Goal: Task Accomplishment & Management: Manage account settings

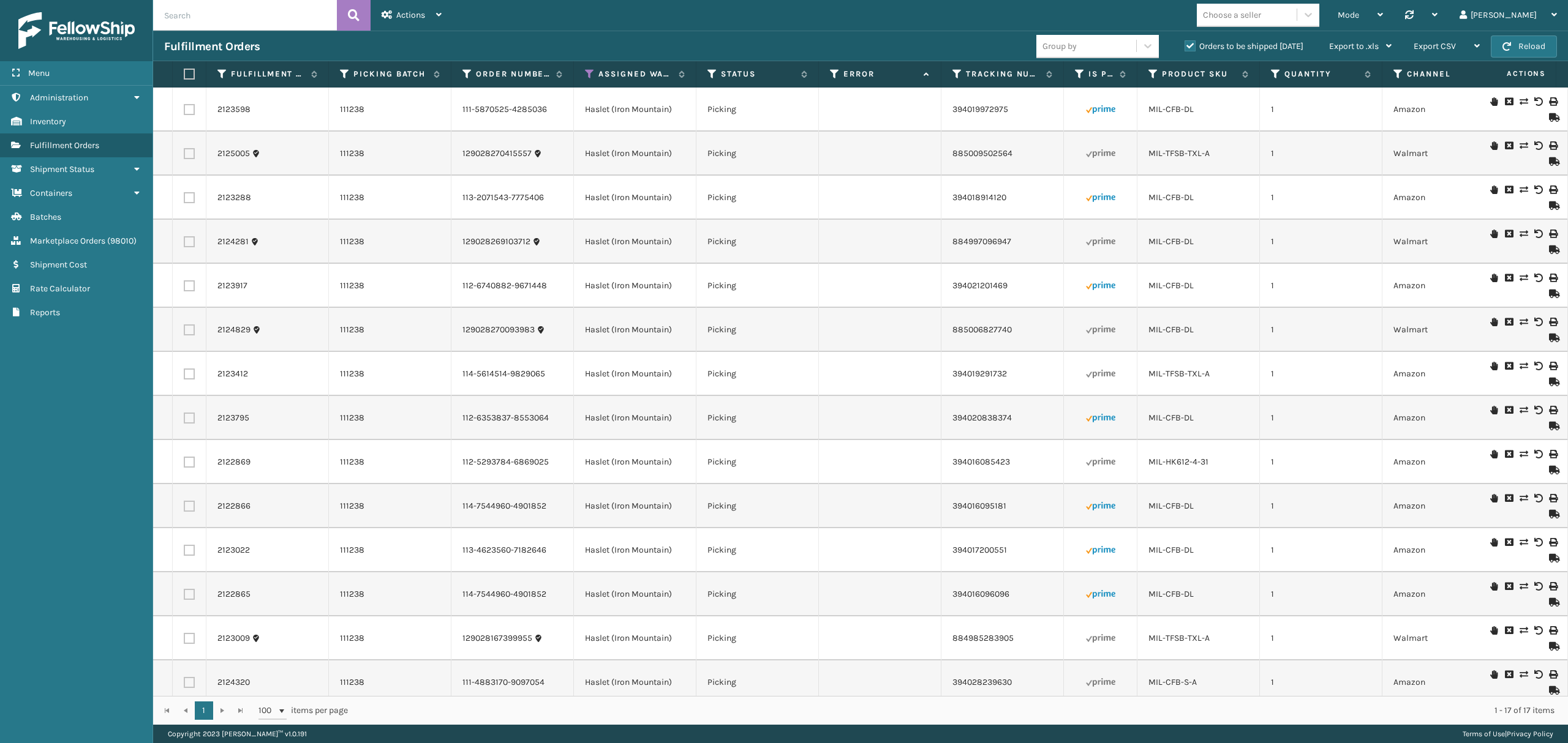
click at [182, 13] on input "text" at bounding box center [245, 15] width 184 height 31
type input "R"
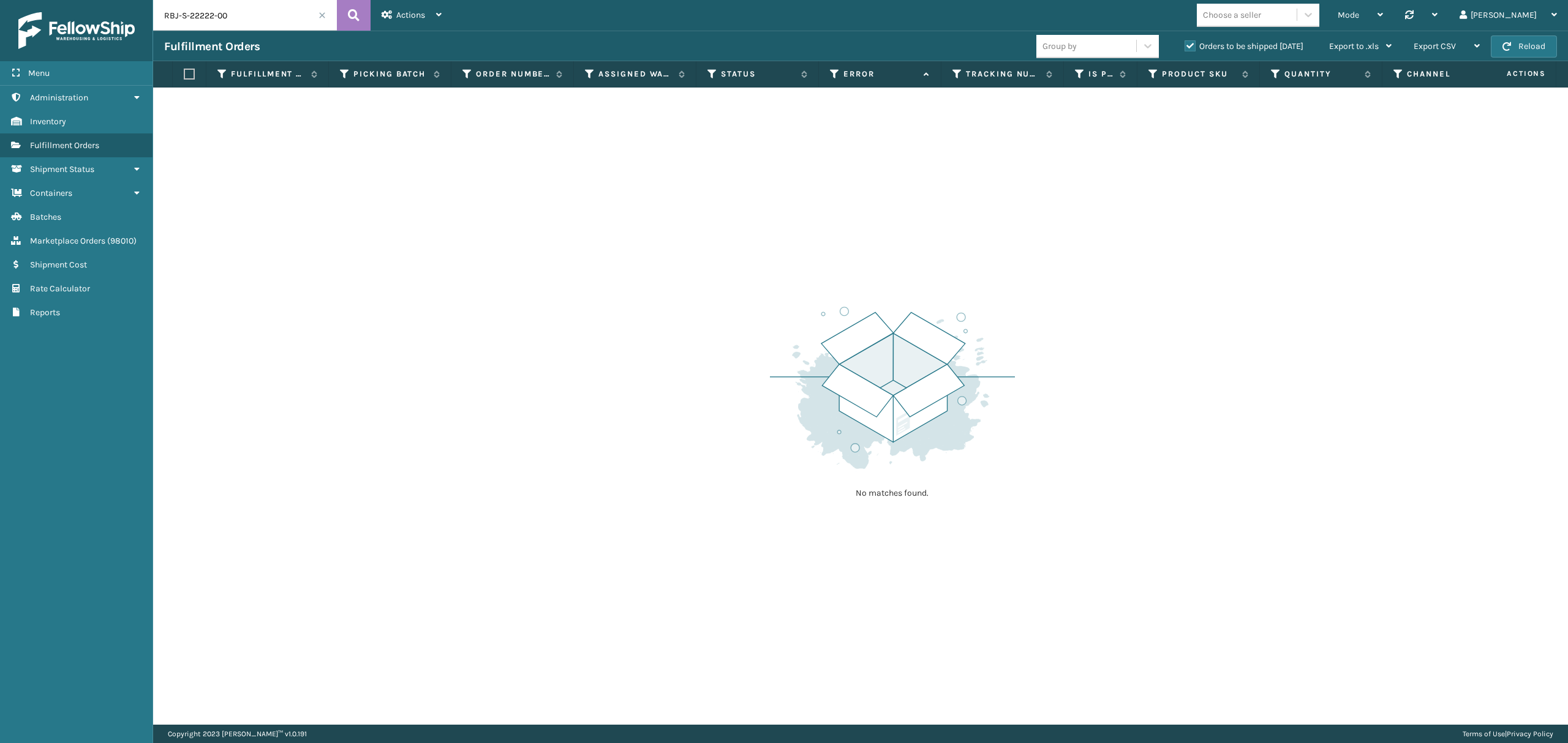
click at [1181, 47] on div "Orders to be shipped [DATE]" at bounding box center [1245, 46] width 145 height 14
click at [1189, 43] on label "Orders to be shipped [DATE]" at bounding box center [1244, 46] width 119 height 10
click at [1185, 43] on input "Orders to be shipped [DATE]" at bounding box center [1185, 43] width 1 height 8
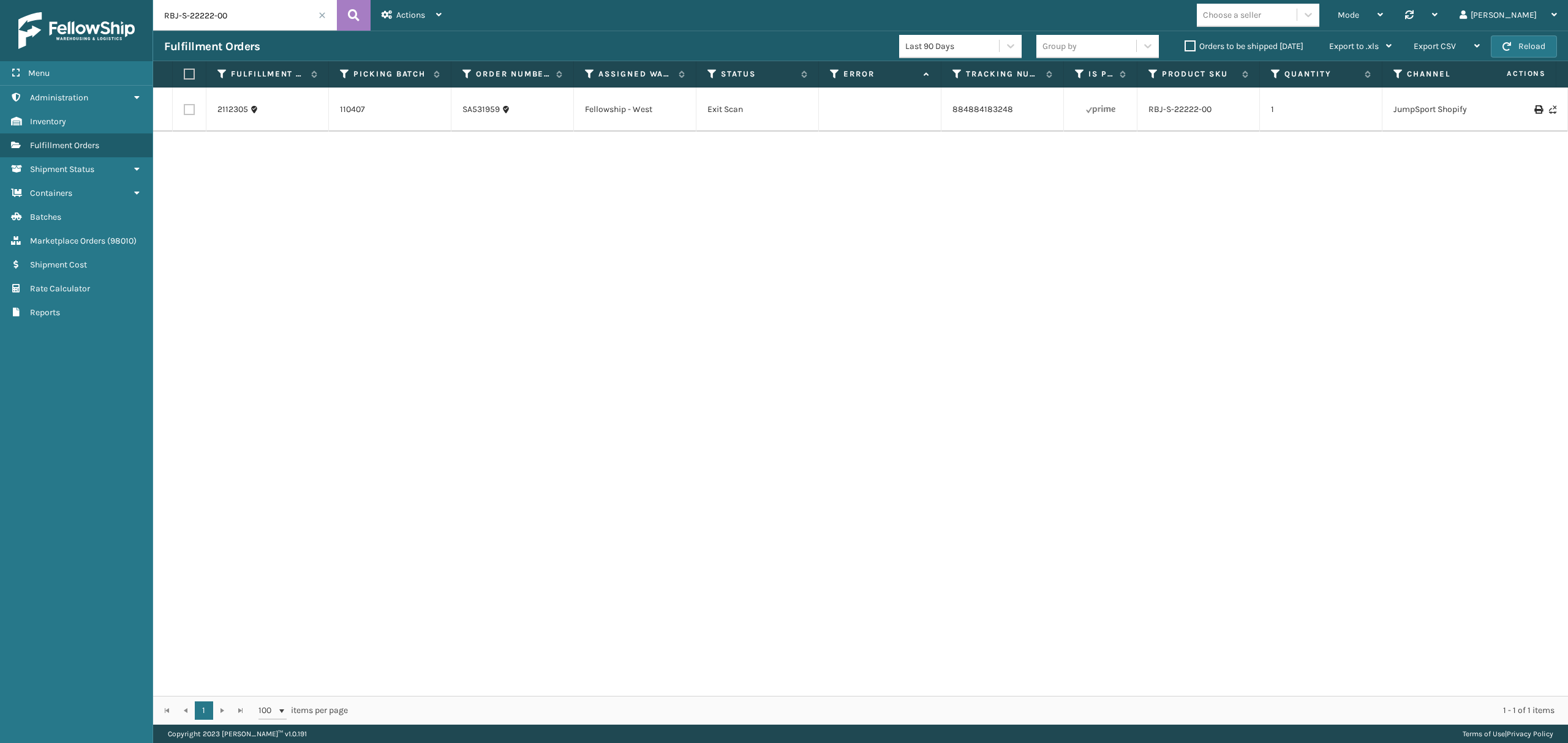
drag, startPoint x: 251, startPoint y: 29, endPoint x: 145, endPoint y: 26, distance: 106.0
click at [145, 0] on div "Menu Administration Inventory Fulfillment Orders Shipment Status Containers Bat…" at bounding box center [784, 0] width 1568 height 0
type input "SA531870"
click at [243, 114] on link "2106569" at bounding box center [234, 109] width 33 height 12
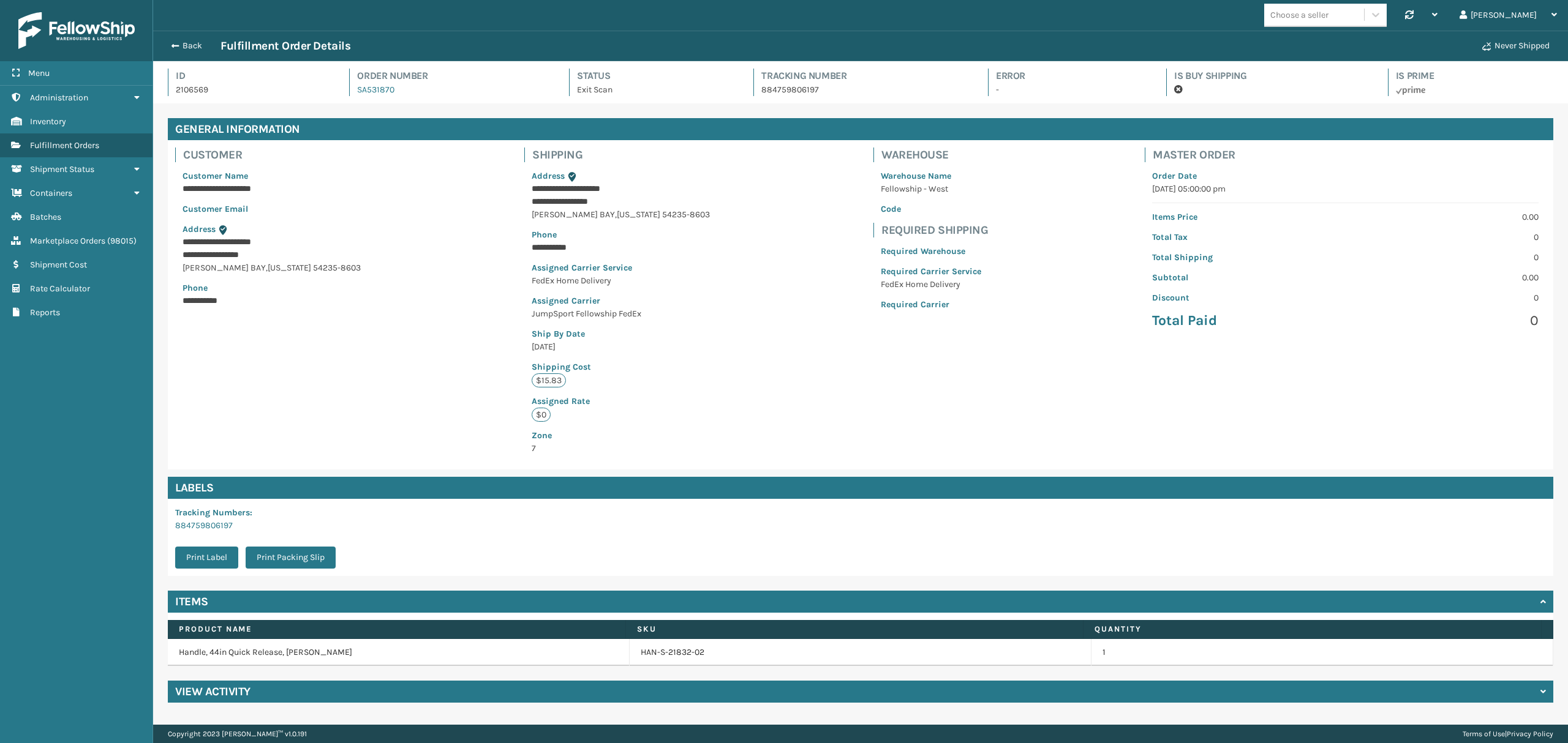
scroll to position [28, 1414]
click at [378, 92] on link "SA531870" at bounding box center [376, 90] width 37 height 10
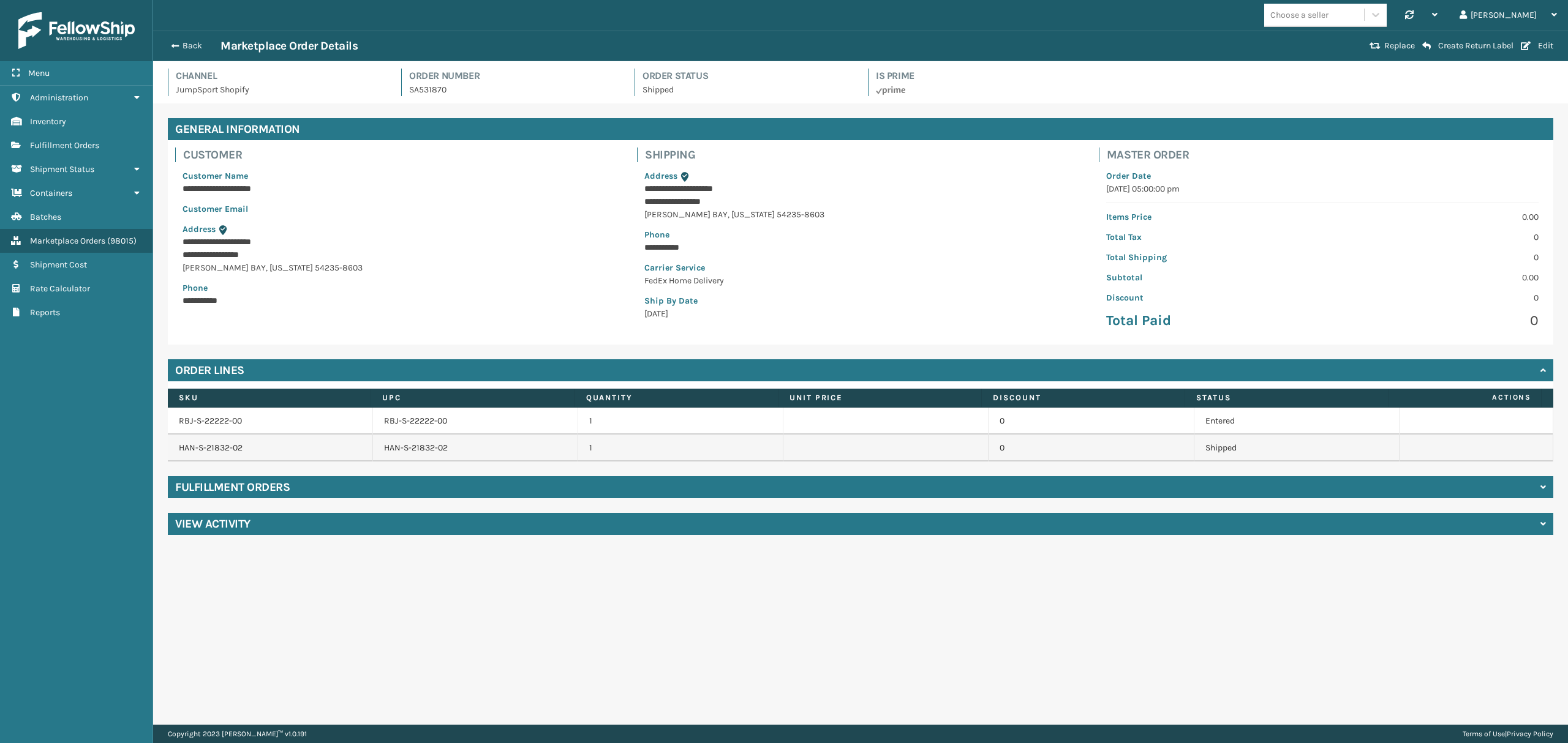
click at [1172, 424] on td "0" at bounding box center [1092, 421] width 205 height 27
click at [209, 423] on link "RBJ-S-22222-00" at bounding box center [210, 421] width 63 height 10
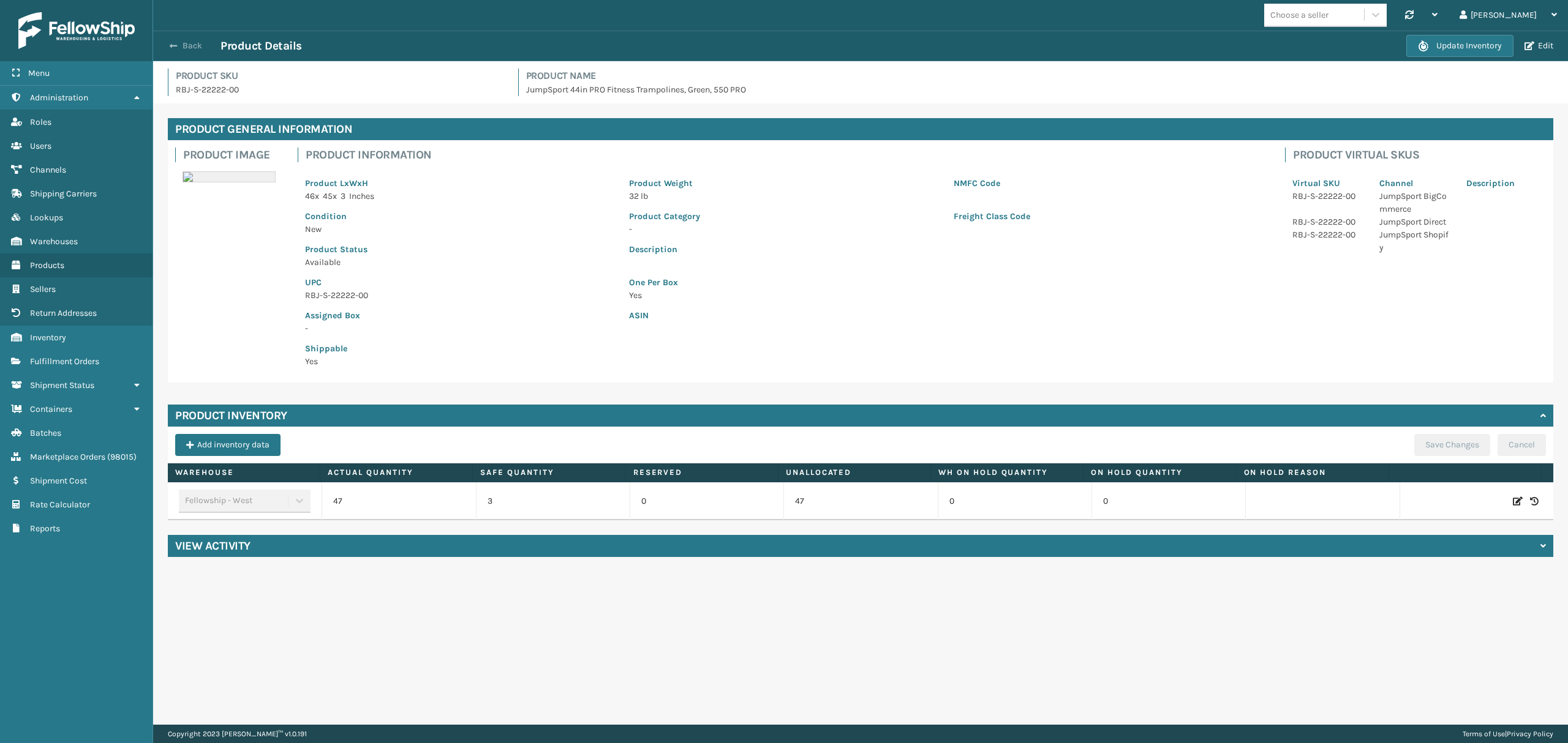
click at [185, 42] on button "Back" at bounding box center [192, 46] width 56 height 11
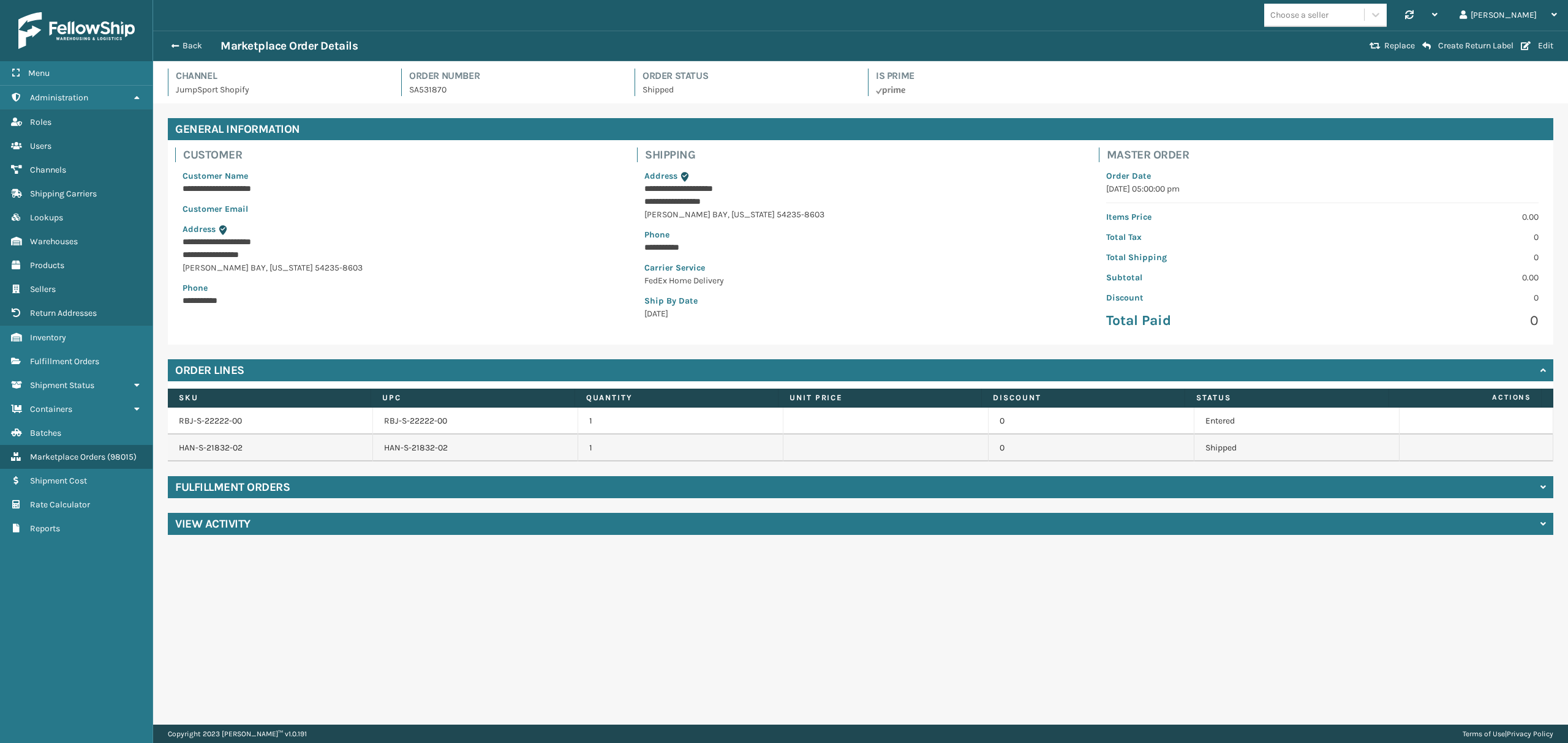
click at [324, 487] on div "Fulfillment Orders" at bounding box center [860, 487] width 1385 height 22
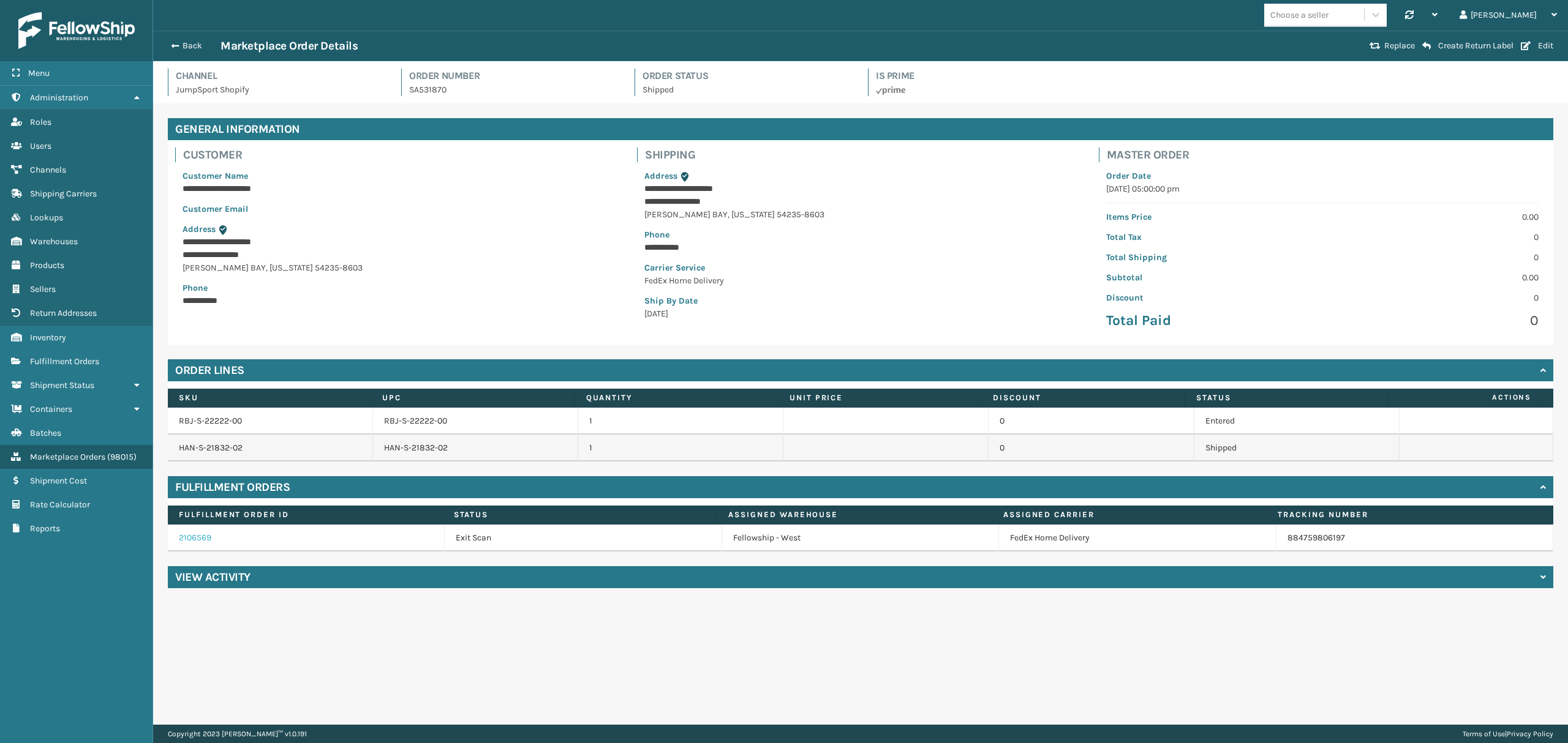
click at [204, 540] on link "2106569" at bounding box center [195, 538] width 33 height 10
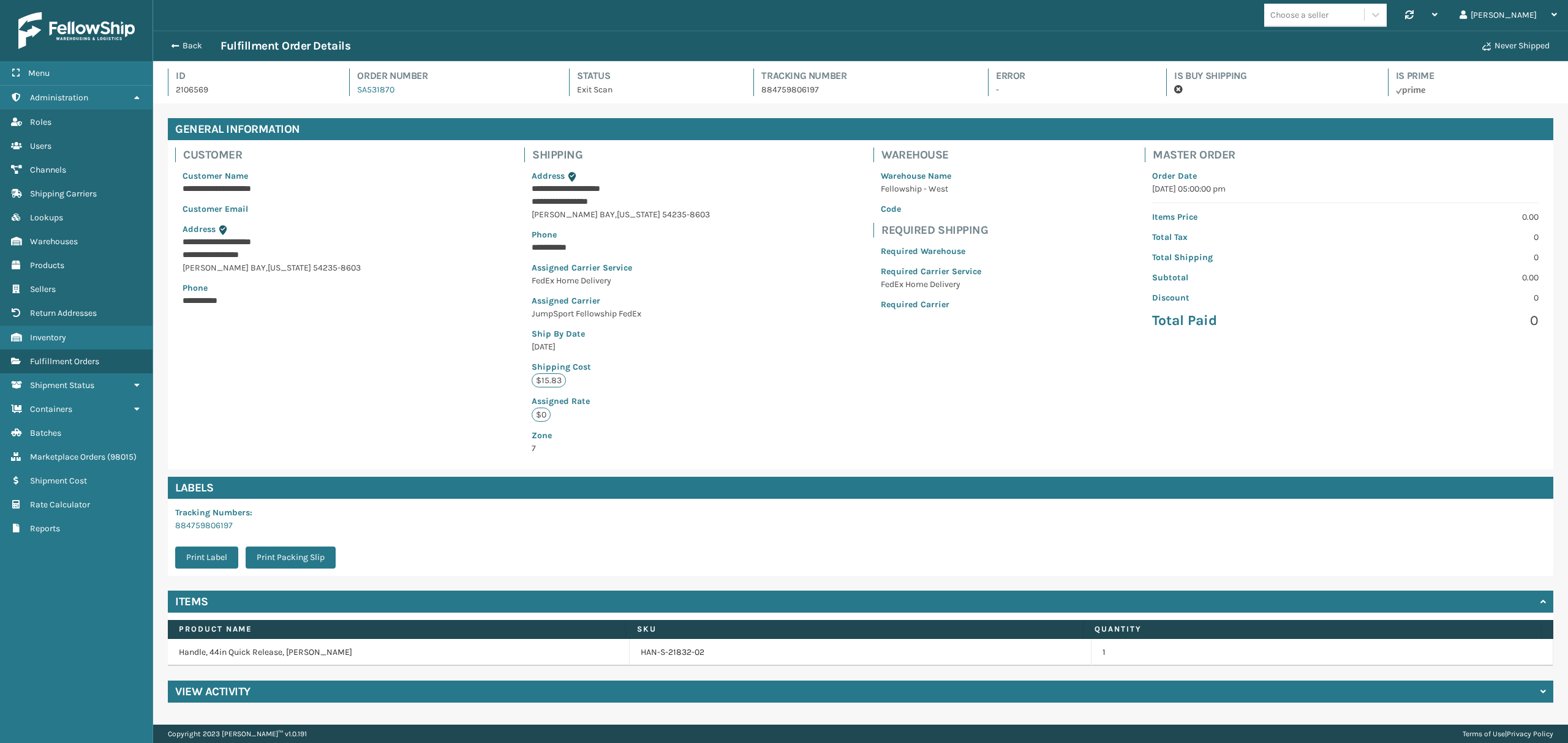
scroll to position [28, 1414]
click at [196, 44] on button "Back" at bounding box center [192, 46] width 56 height 11
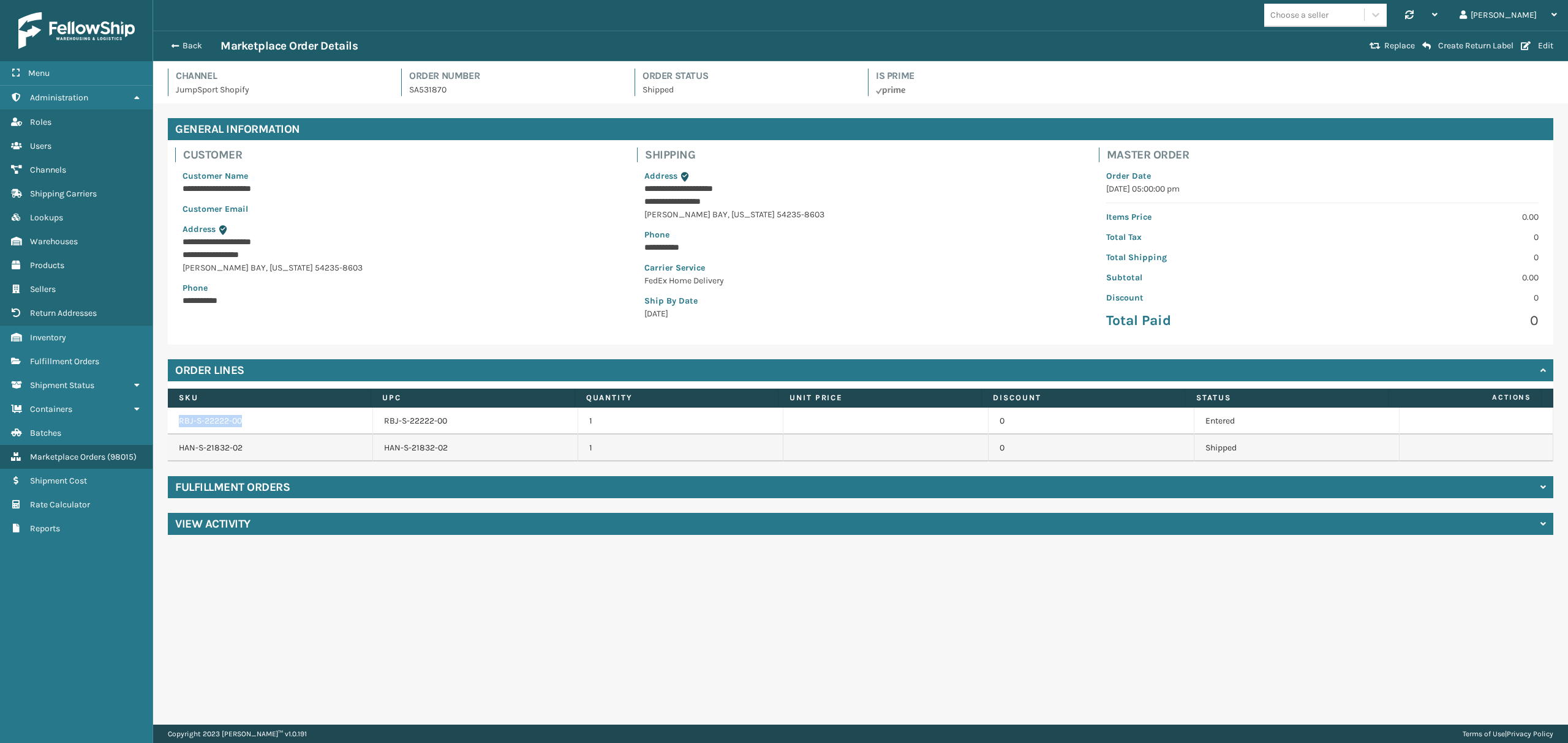
copy link "RBJ-S-22222-00"
drag, startPoint x: 179, startPoint y: 424, endPoint x: 243, endPoint y: 426, distance: 64.0
click at [243, 426] on td "RBJ-S-22222-00" at bounding box center [270, 421] width 205 height 27
click at [60, 455] on link "Marketplace Orders ( 98015 )" at bounding box center [76, 457] width 152 height 24
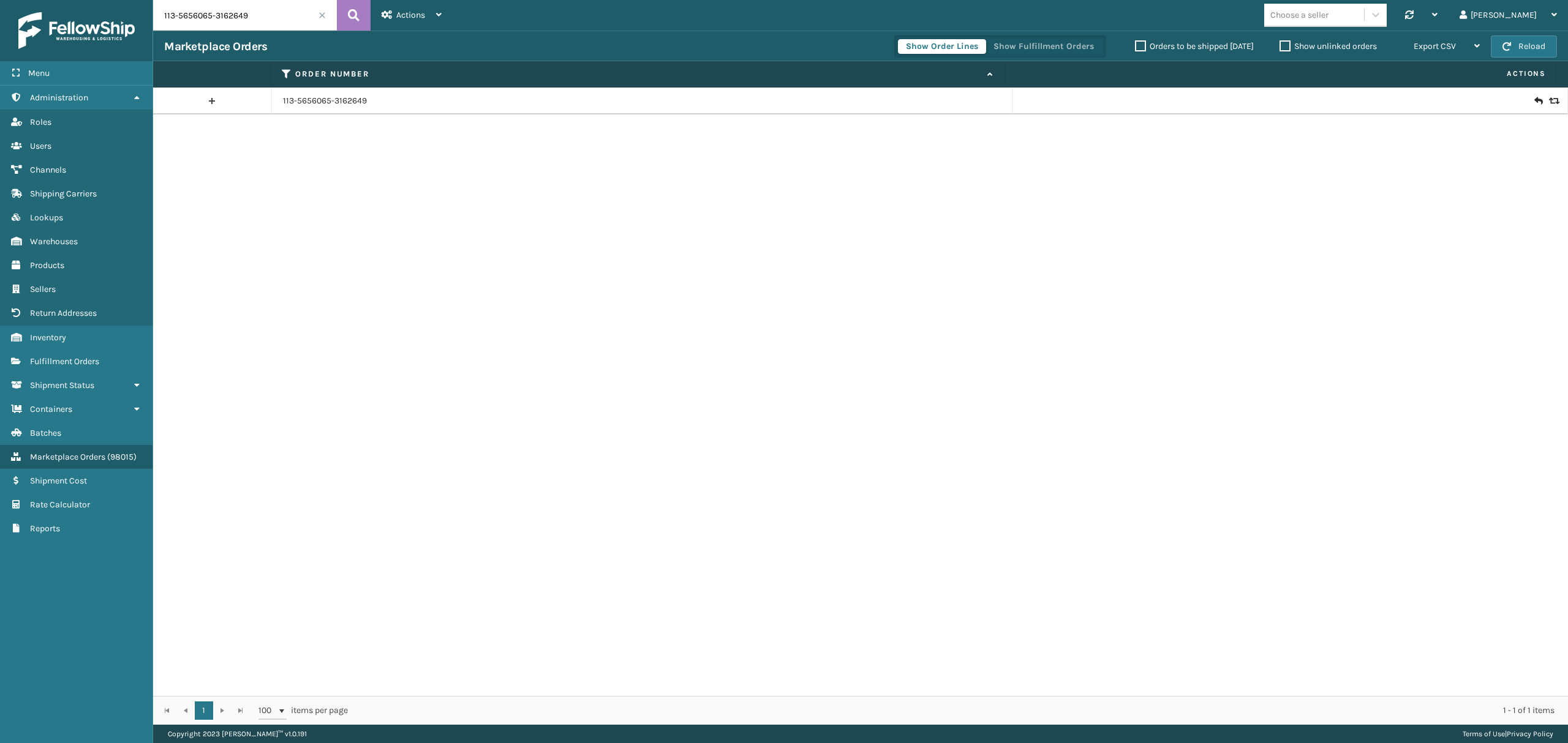
click at [244, 15] on input "113-5656065-3162649" at bounding box center [245, 15] width 184 height 31
drag, startPoint x: 248, startPoint y: 15, endPoint x: 152, endPoint y: 15, distance: 96.0
click at [153, 15] on input "113-5656065-3162649" at bounding box center [245, 15] width 184 height 31
paste input "RBJ-S-22222-00"
type input "RBJ-S-22222-00"
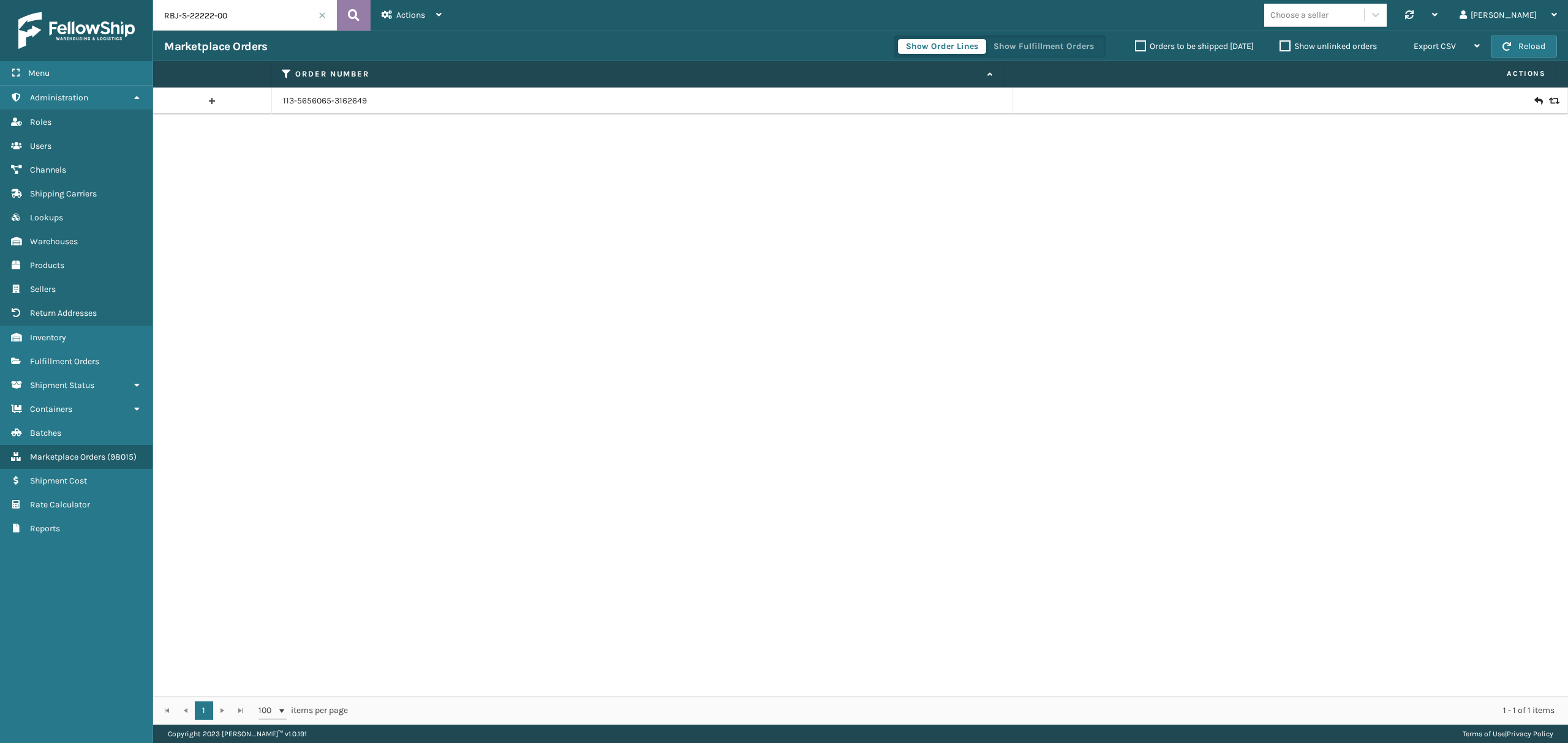
click at [353, 24] on icon at bounding box center [354, 15] width 12 height 18
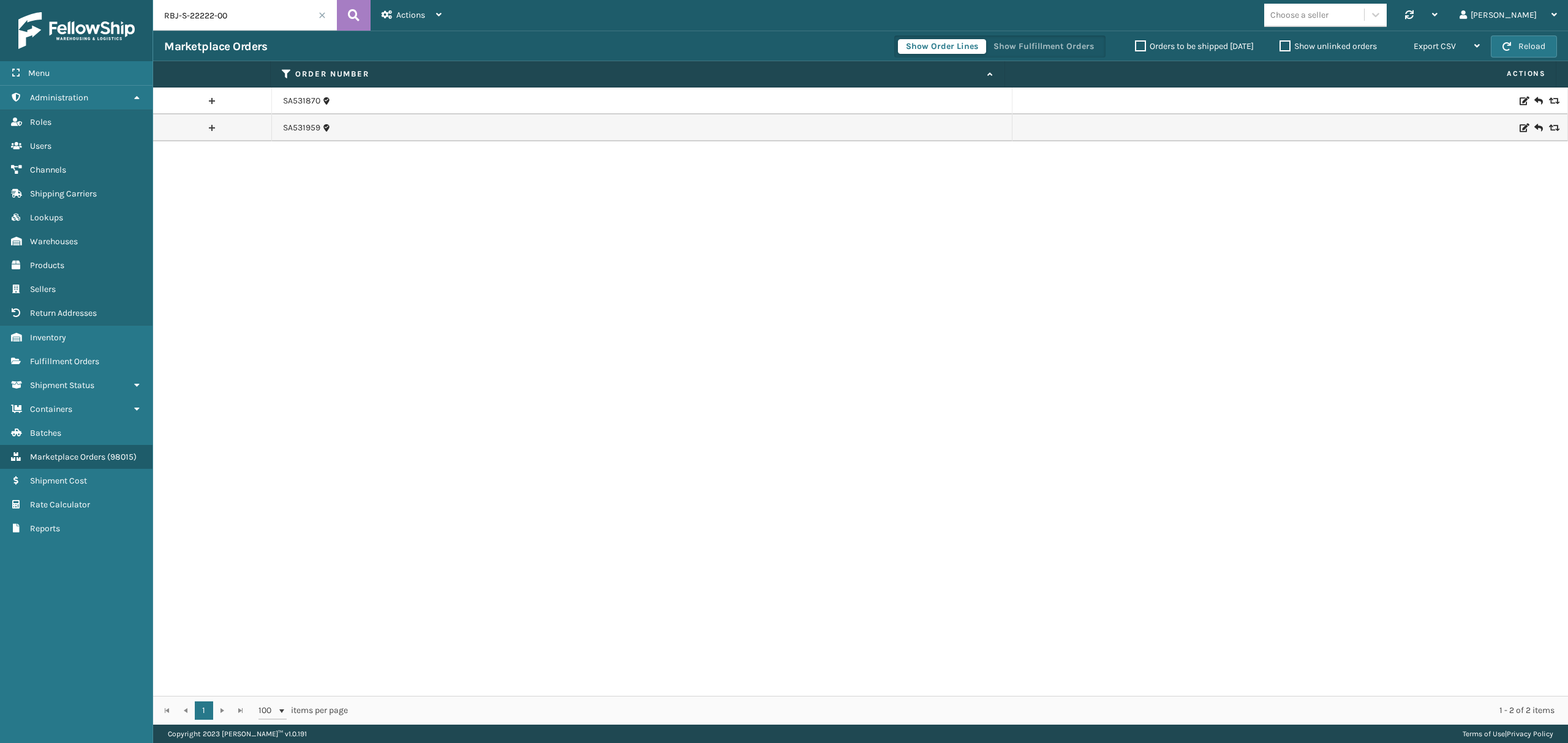
click at [208, 101] on link at bounding box center [212, 101] width 118 height 20
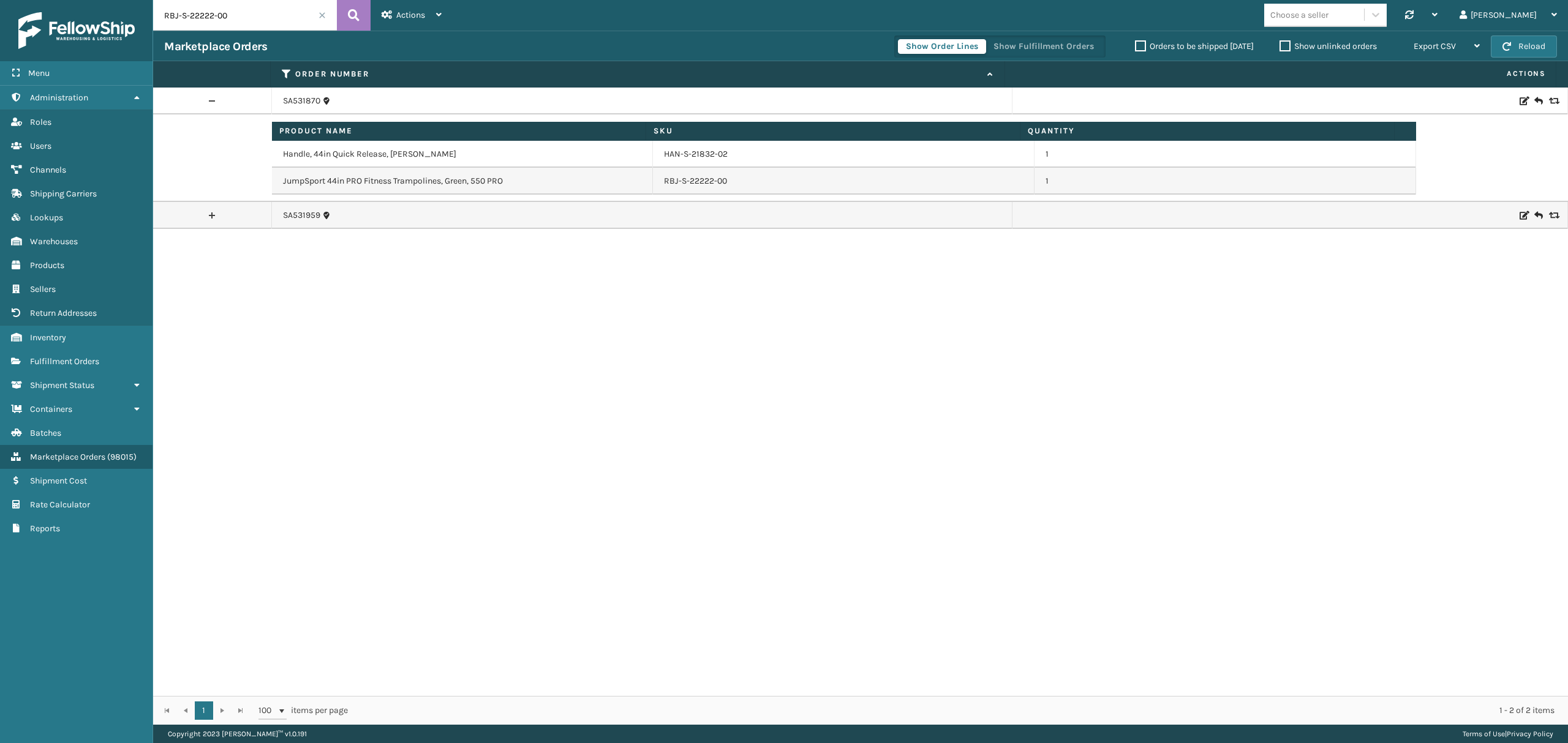
click at [672, 186] on td "RBJ-S-22222-00" at bounding box center [844, 181] width 382 height 27
click at [312, 101] on link "SA531870" at bounding box center [301, 101] width 37 height 12
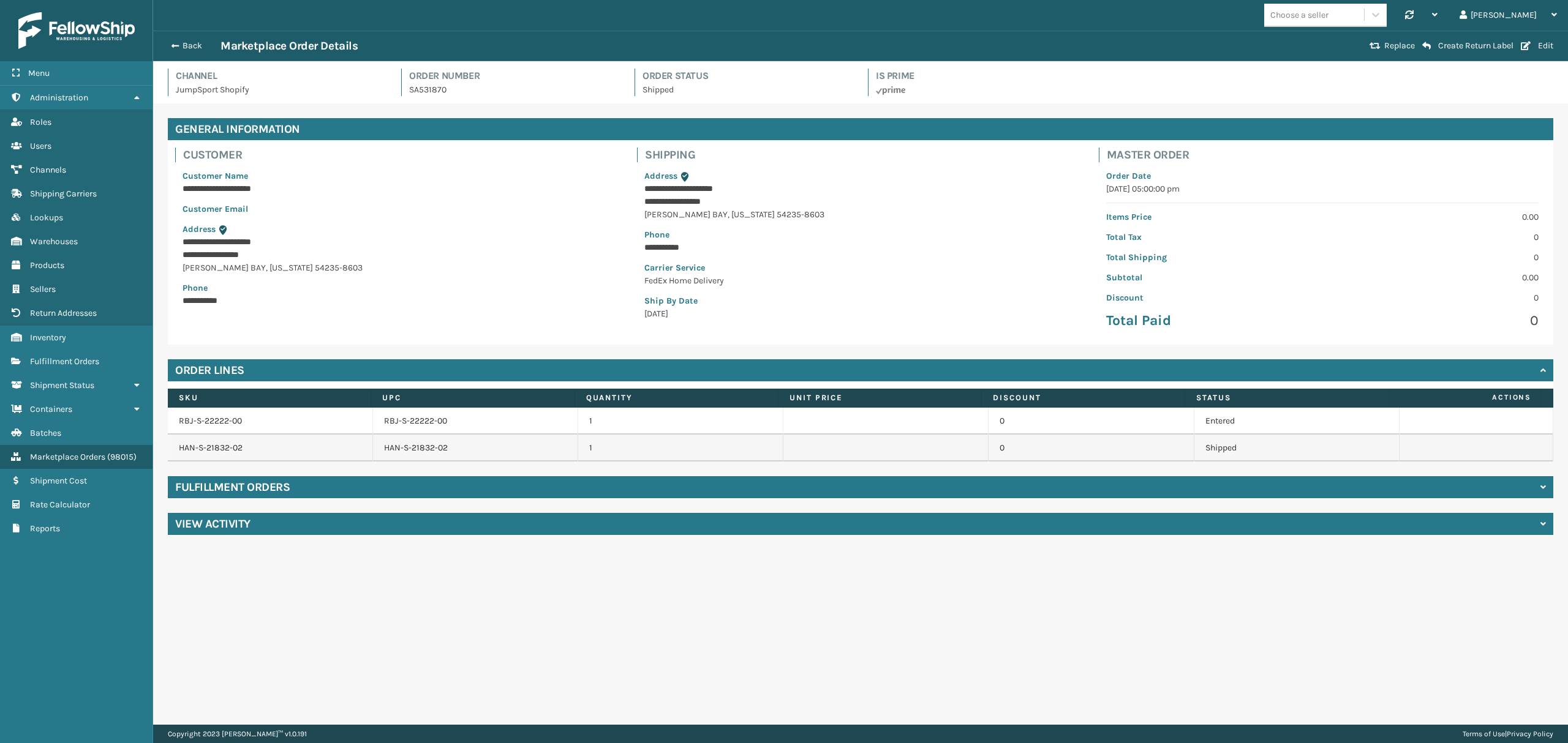
click at [278, 523] on div "View Activity" at bounding box center [860, 524] width 1385 height 22
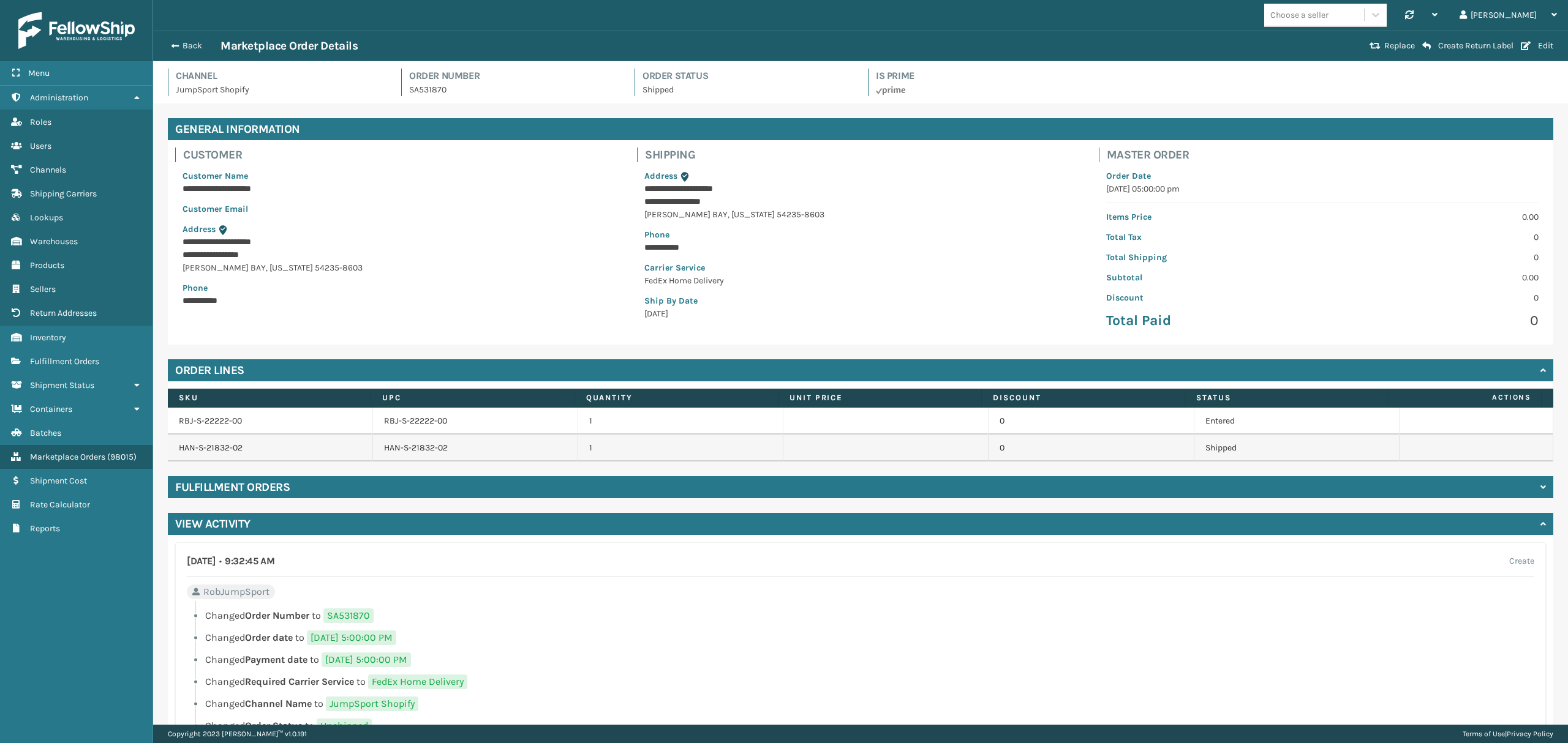
click at [263, 486] on h4 "Fulfillment Orders" at bounding box center [232, 487] width 115 height 14
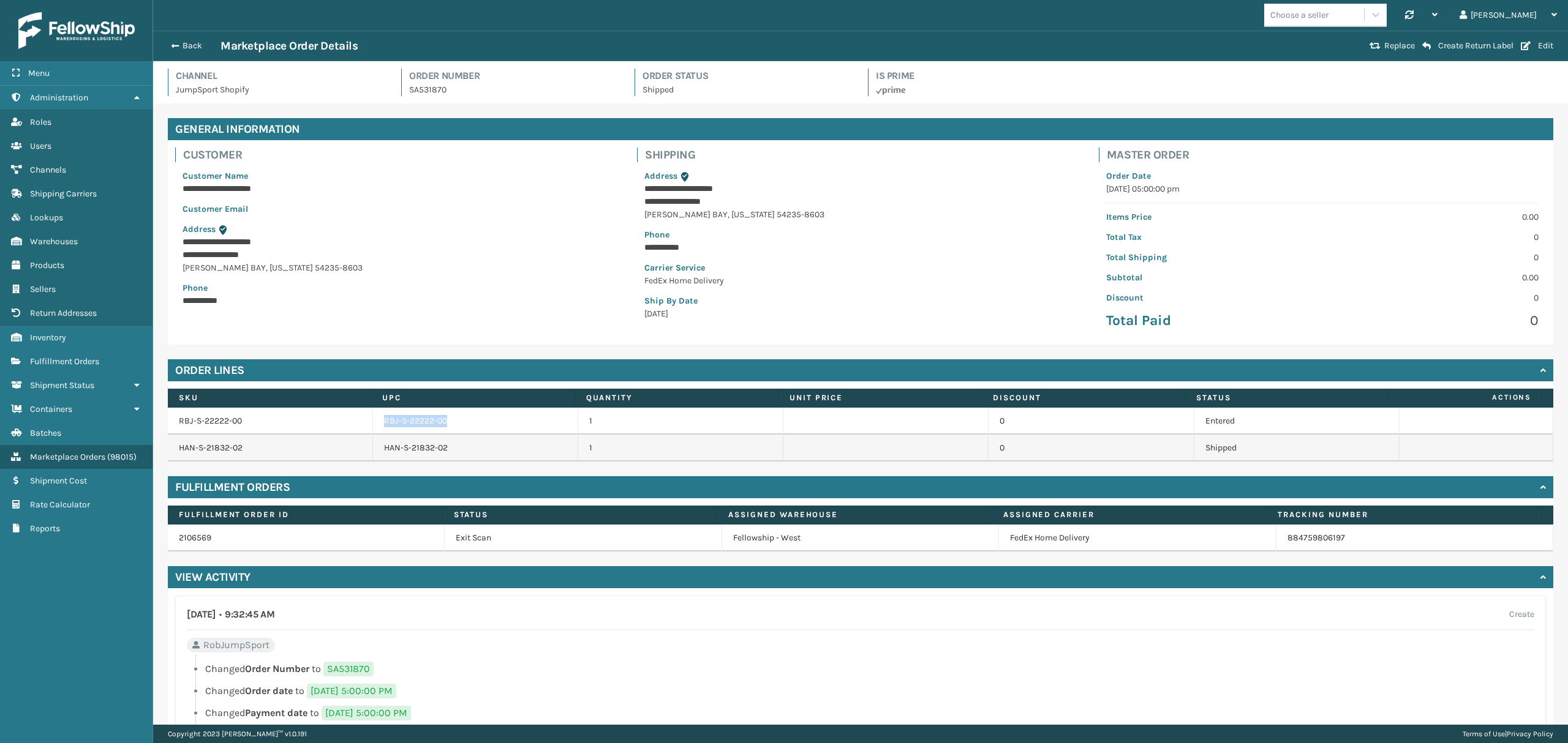
copy td "RBJ-S-22222-00"
drag, startPoint x: 378, startPoint y: 425, endPoint x: 461, endPoint y: 420, distance: 83.2
click at [461, 420] on td "RBJ-S-22222-00" at bounding box center [476, 421] width 205 height 27
click at [69, 356] on link "Fulfillment Orders" at bounding box center [76, 361] width 152 height 24
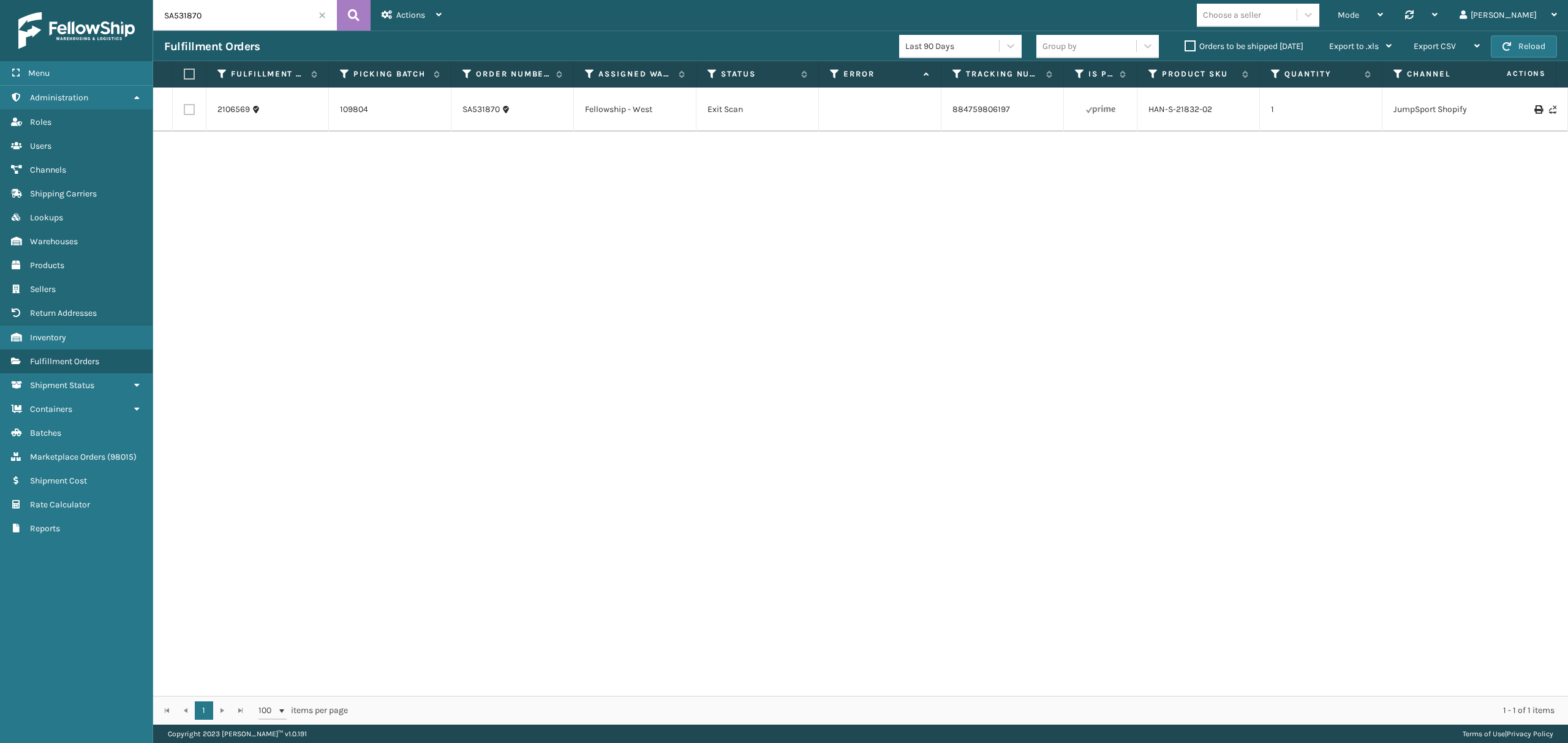
drag, startPoint x: 236, startPoint y: 24, endPoint x: 107, endPoint y: 24, distance: 129.0
click at [107, 0] on div "Menu Administration Roles Users Channels Shipping Carriers Lookups Warehouses P…" at bounding box center [784, 0] width 1568 height 0
paste input "RBJ-S-22222-0"
type input "RBJ-S-22222-00"
click at [349, 18] on icon at bounding box center [354, 15] width 12 height 18
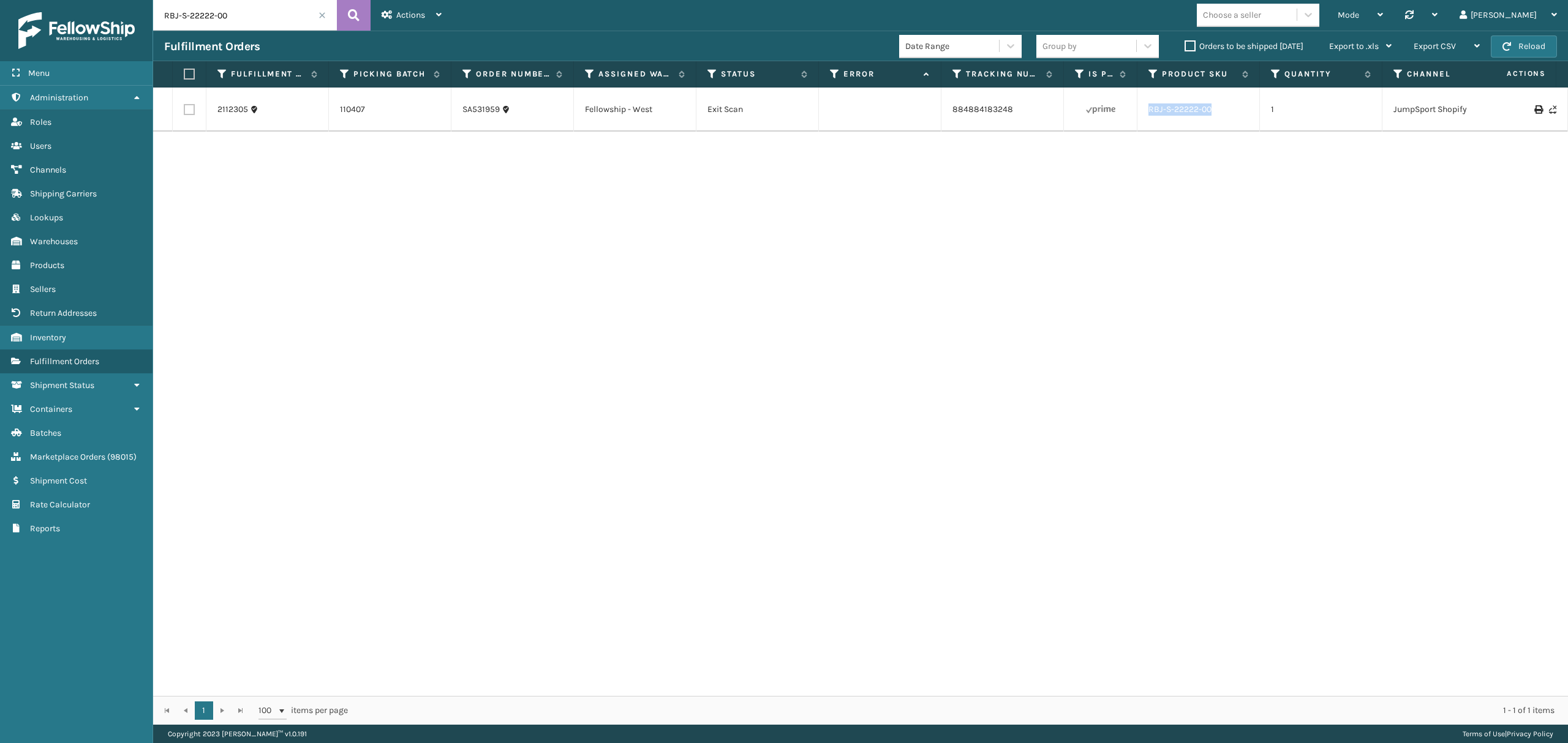
drag, startPoint x: 1143, startPoint y: 119, endPoint x: 1213, endPoint y: 116, distance: 70.1
click at [1213, 116] on td "RBJ-S-22222-00" at bounding box center [1198, 109] width 122 height 44
click at [226, 115] on link "2112305" at bounding box center [232, 109] width 31 height 12
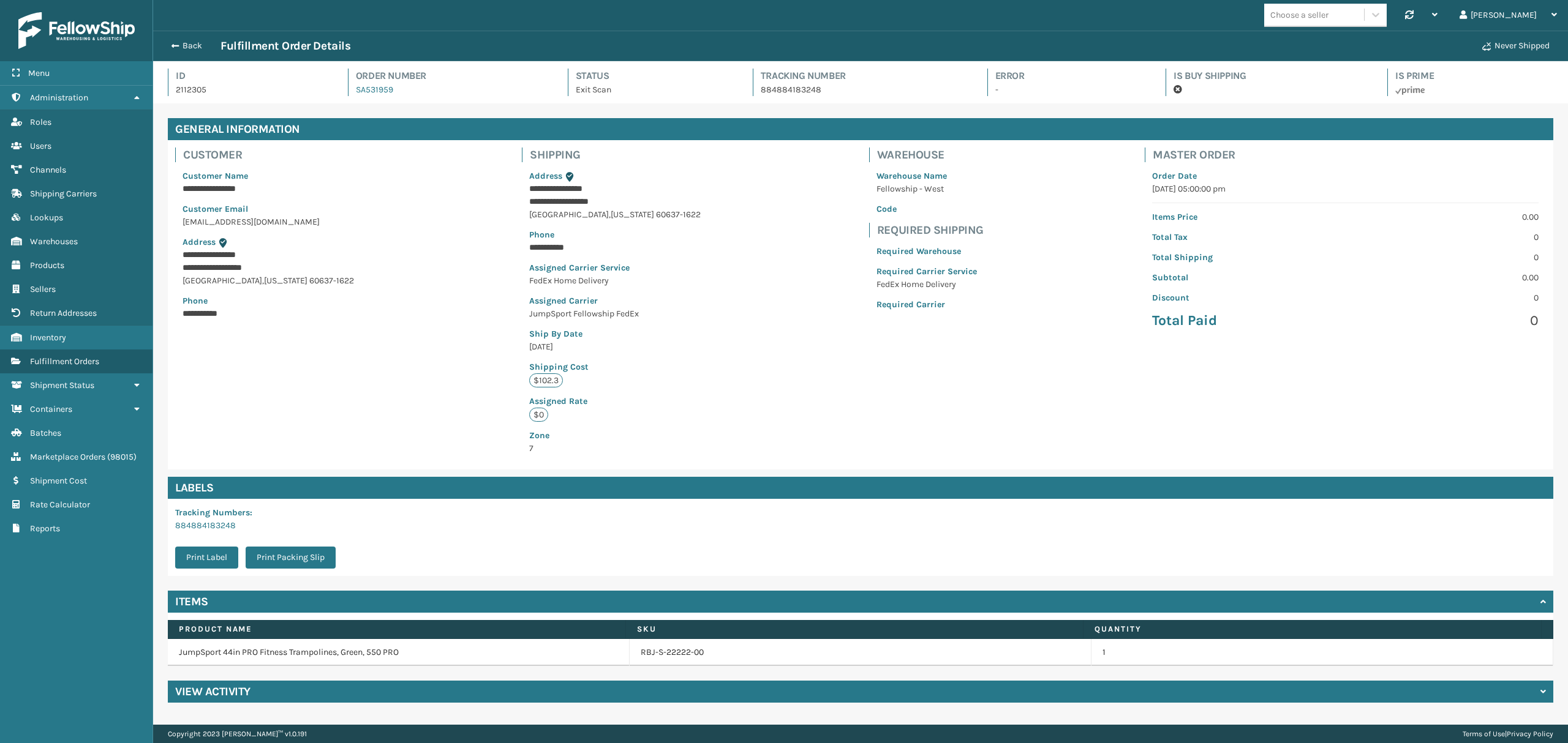
scroll to position [28, 1414]
click at [182, 48] on button "Back" at bounding box center [192, 46] width 56 height 11
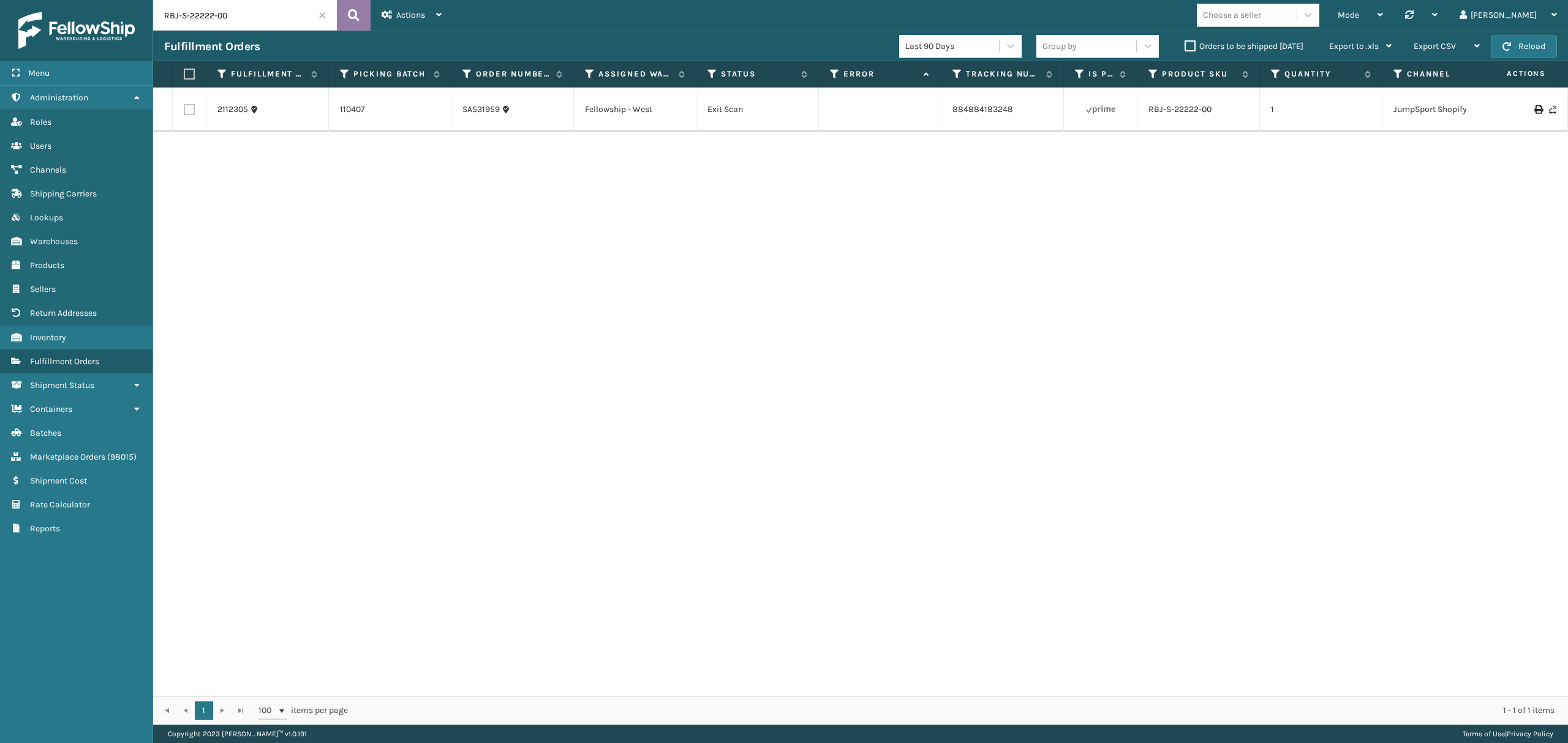
click at [349, 16] on icon at bounding box center [354, 15] width 12 height 18
click at [76, 456] on span "Marketplace Orders" at bounding box center [67, 457] width 75 height 10
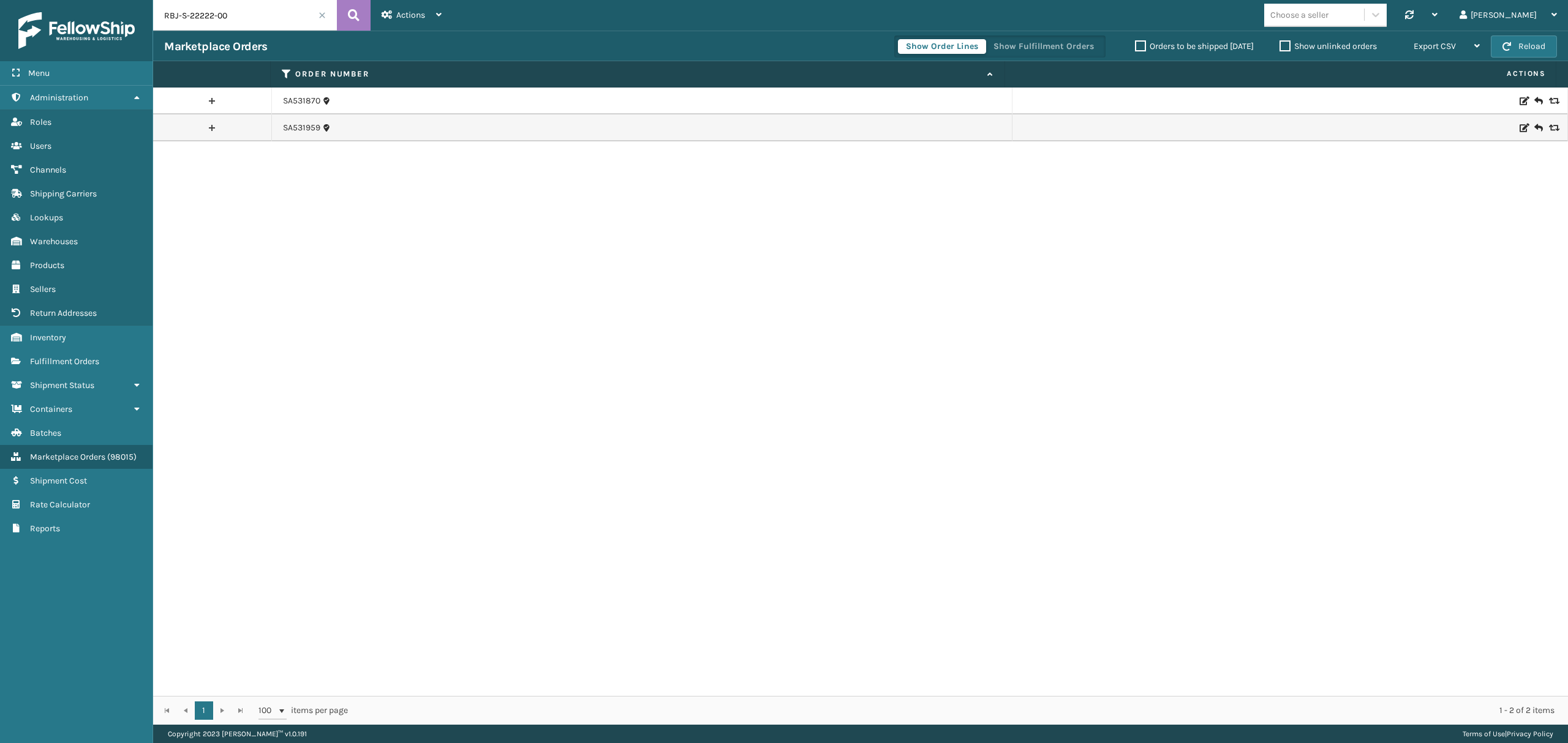
click at [214, 130] on link at bounding box center [212, 128] width 118 height 20
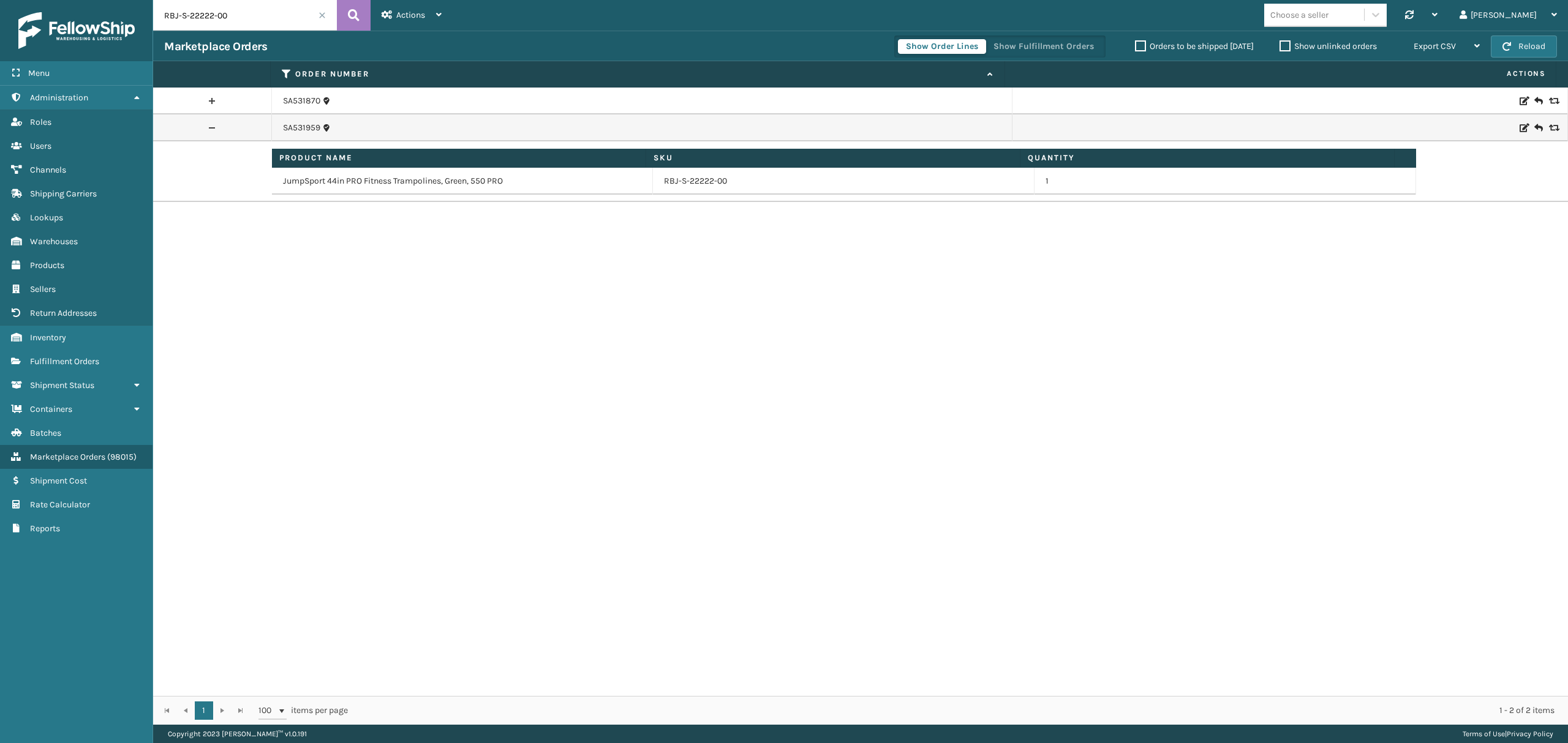
click at [213, 99] on link at bounding box center [212, 101] width 118 height 20
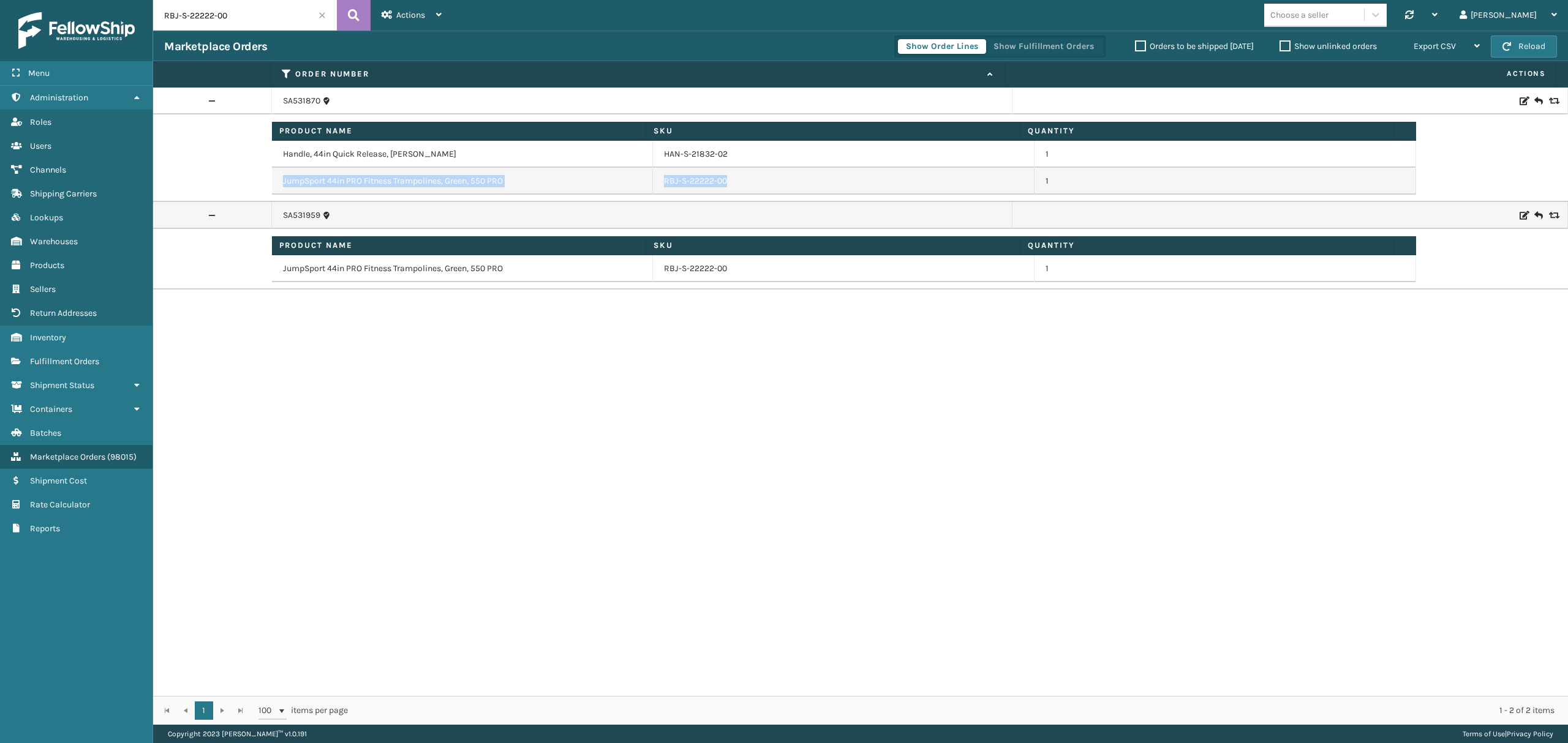
drag, startPoint x: 273, startPoint y: 184, endPoint x: 751, endPoint y: 173, distance: 478.1
click at [757, 177] on tr "JumpSport 44in PRO Fitness Trampolines, Green, 550 PRO RBJ-S-22222-00 1" at bounding box center [844, 181] width 1145 height 27
click at [726, 184] on td "RBJ-S-22222-00" at bounding box center [844, 181] width 382 height 27
click at [291, 109] on td "SA531870" at bounding box center [643, 101] width 741 height 27
click at [298, 99] on link "SA531870" at bounding box center [301, 101] width 37 height 12
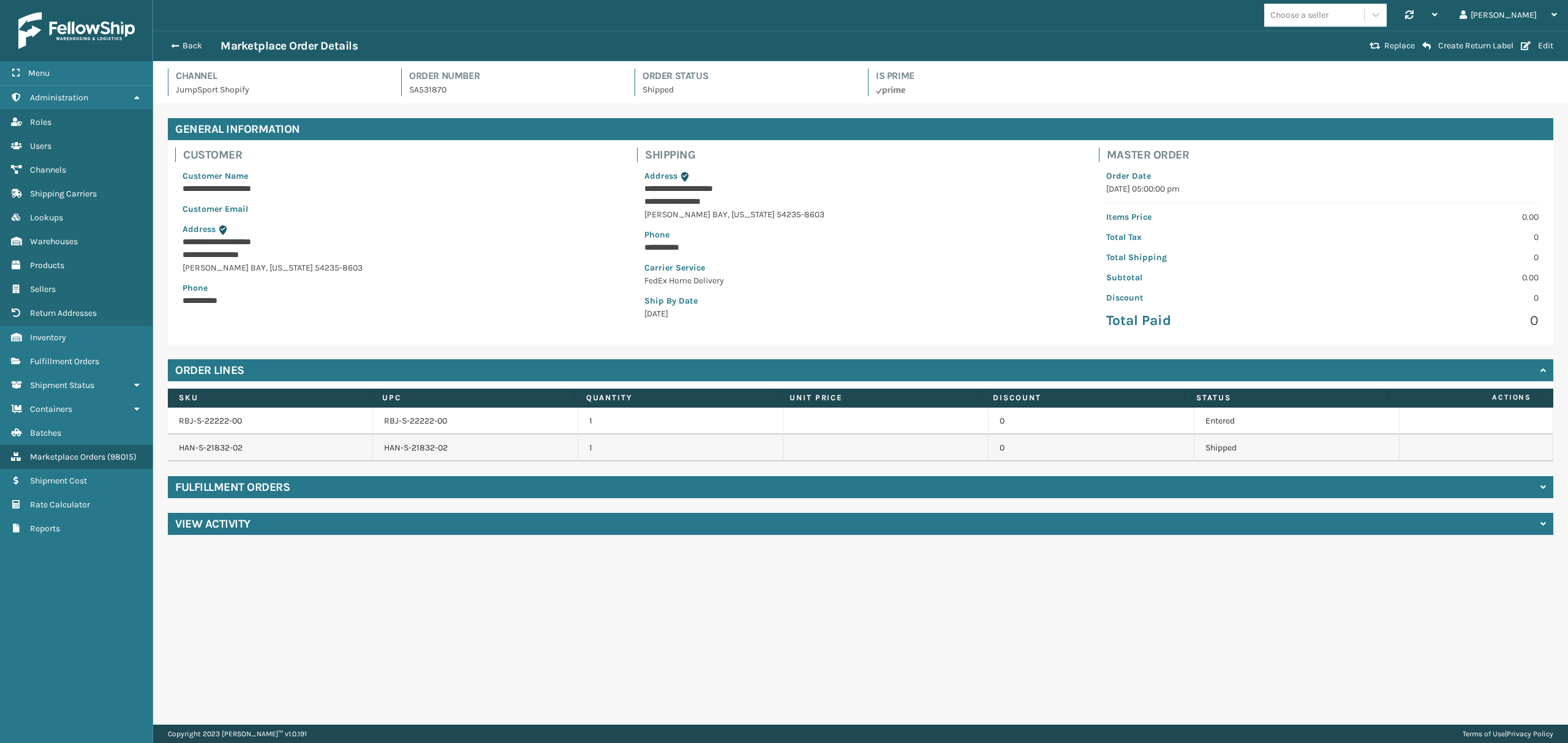
click at [179, 54] on div "Back Marketplace Order Details Replace Create Return Label Edit" at bounding box center [861, 46] width 1415 height 31
click at [181, 49] on button "Back" at bounding box center [192, 46] width 56 height 11
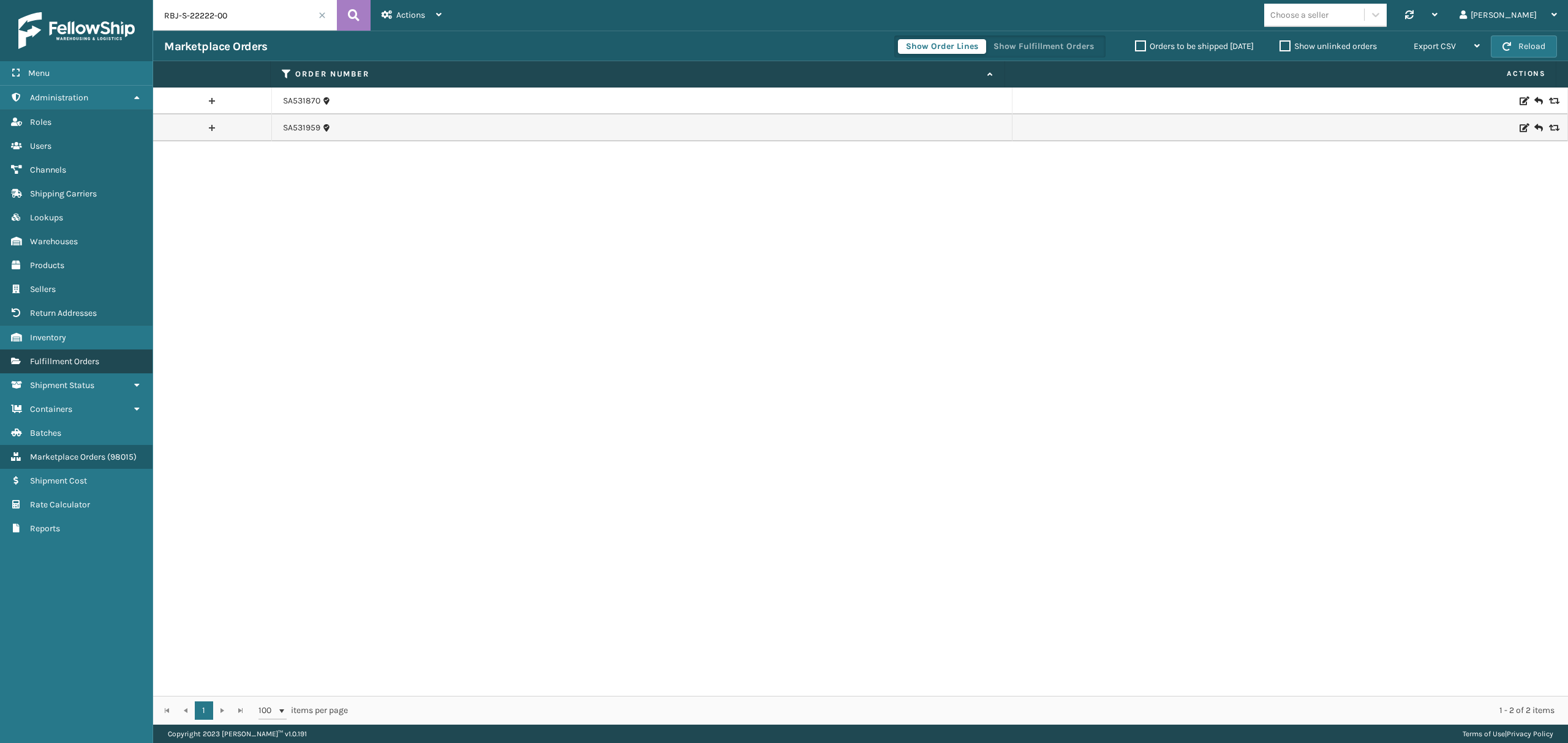
click at [50, 370] on link "Fulfillment Orders" at bounding box center [76, 361] width 152 height 24
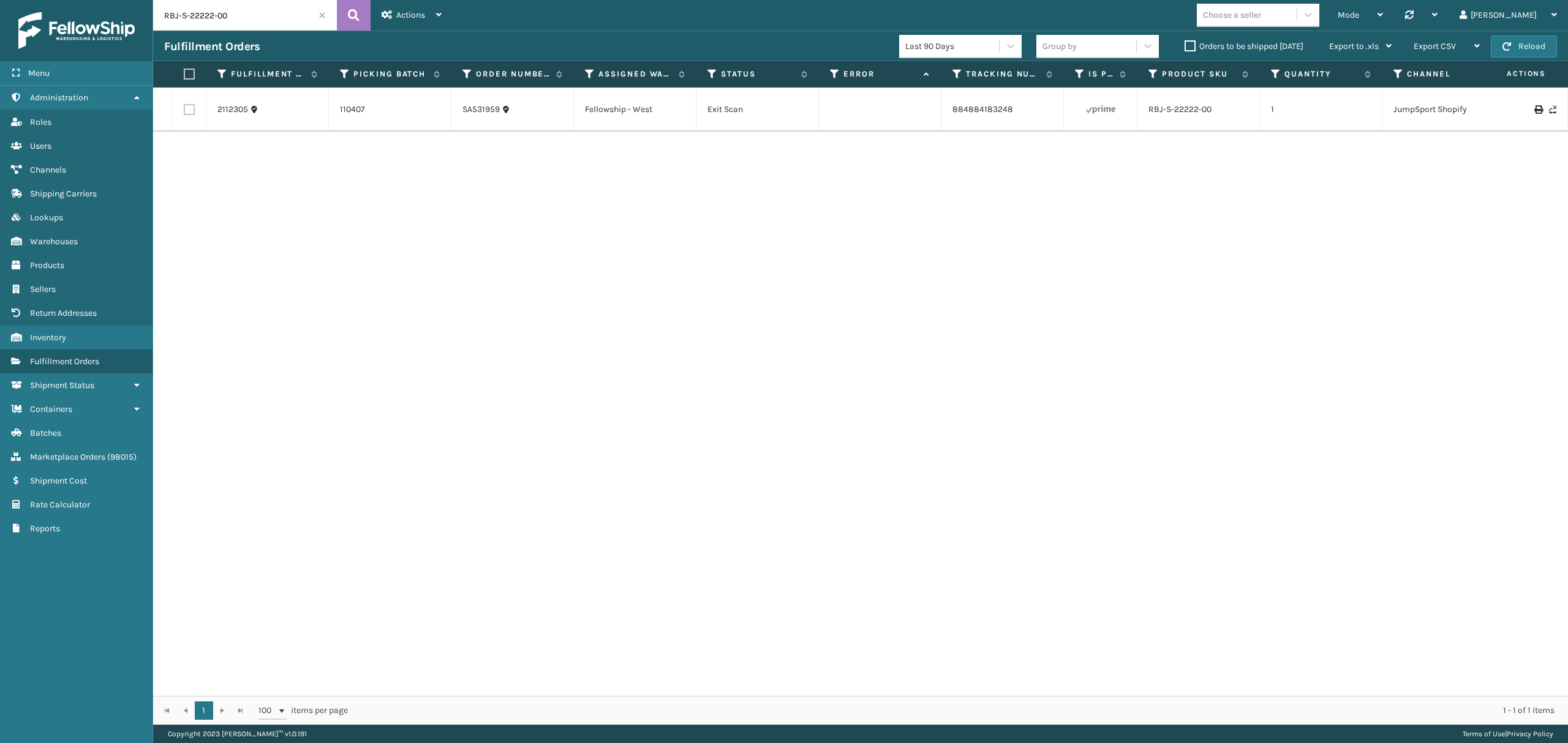
click at [321, 17] on span at bounding box center [322, 15] width 7 height 7
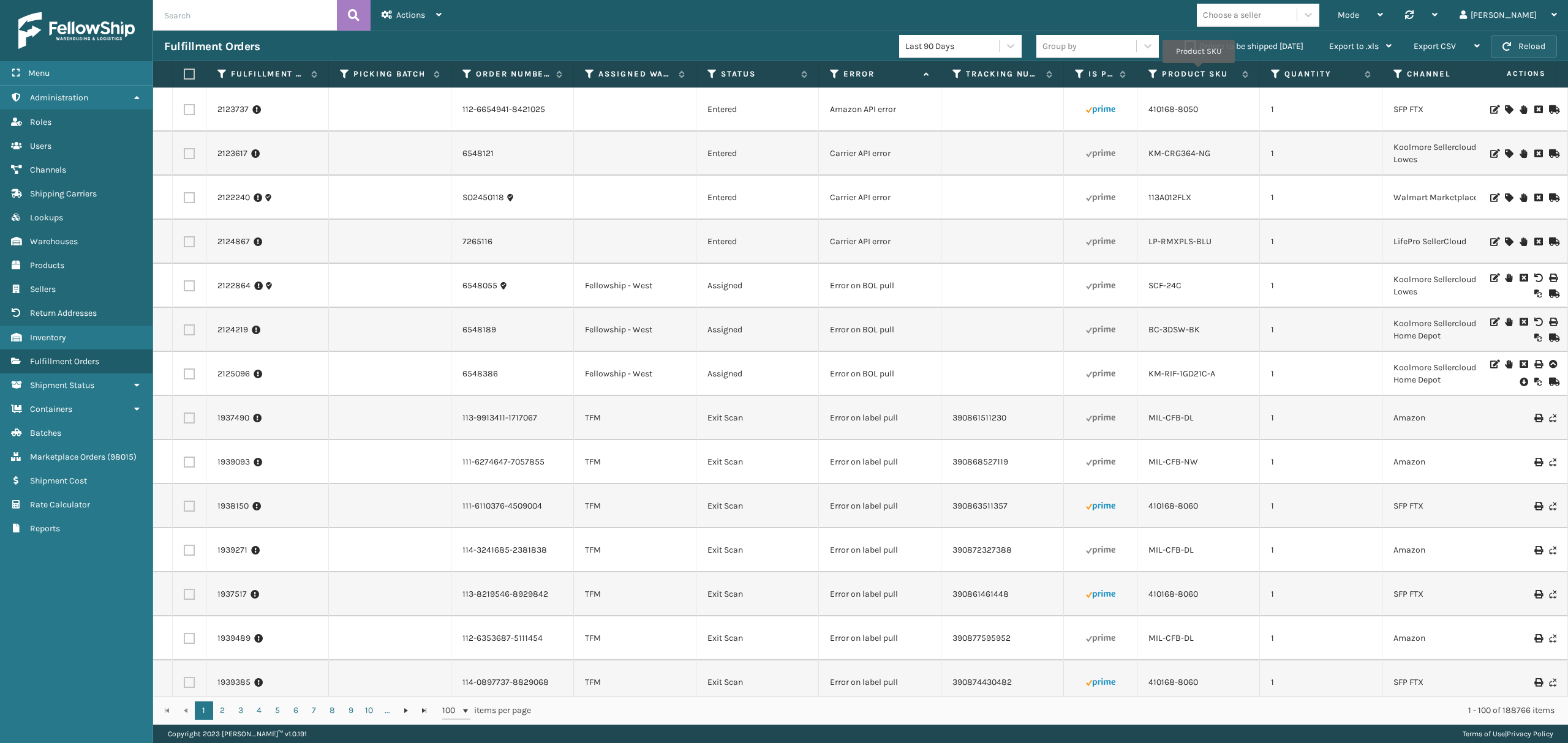
click at [1503, 50] on span "button" at bounding box center [1506, 46] width 9 height 9
drag, startPoint x: 591, startPoint y: 74, endPoint x: 591, endPoint y: 81, distance: 7.0
click at [591, 75] on icon at bounding box center [590, 74] width 10 height 11
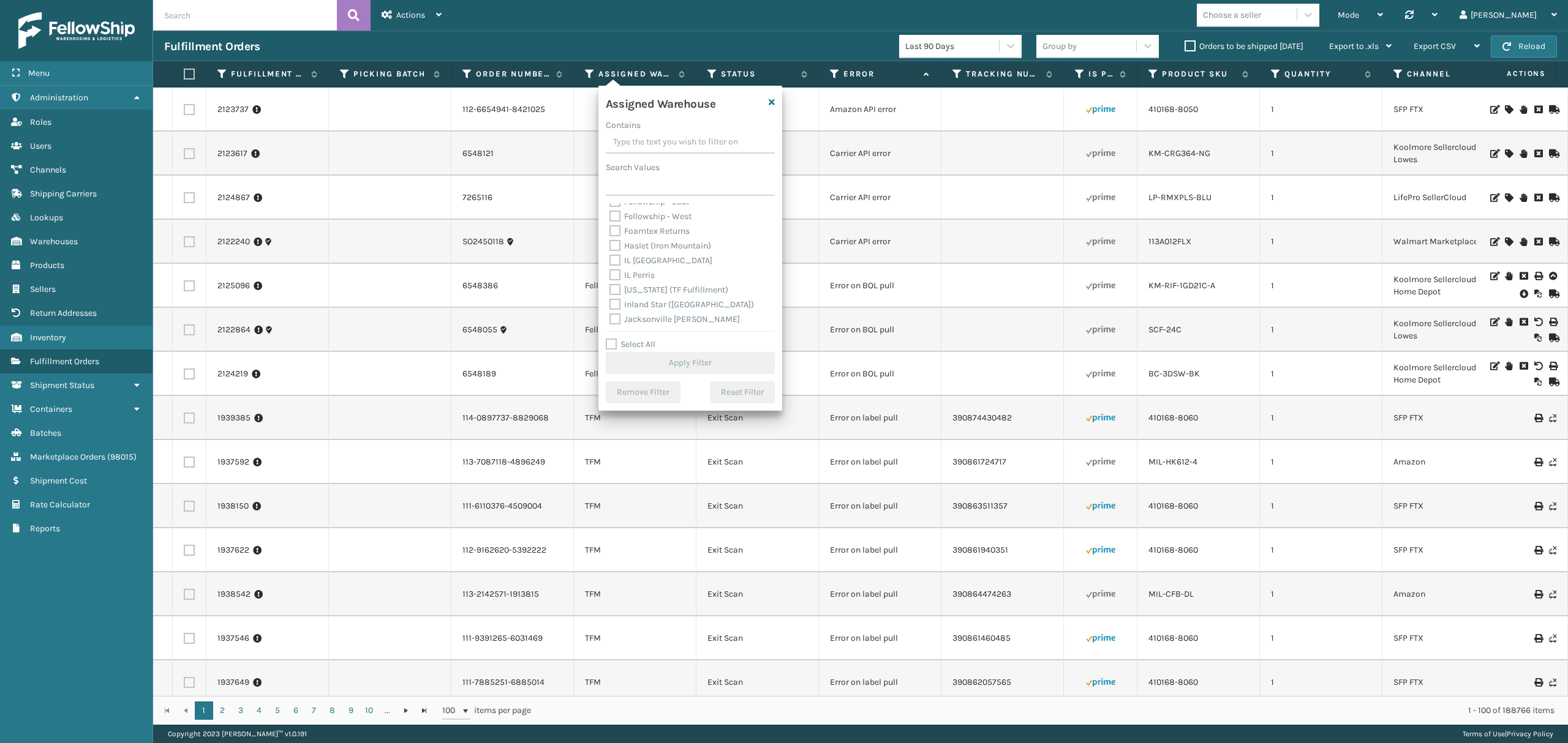
scroll to position [81, 0]
click at [663, 216] on label "Haslet (Iron Mountain)" at bounding box center [660, 217] width 101 height 10
click at [610, 216] on input "Haslet (Iron Mountain)" at bounding box center [609, 214] width 1 height 8
checkbox input "true"
drag, startPoint x: 692, startPoint y: 340, endPoint x: 679, endPoint y: 358, distance: 22.2
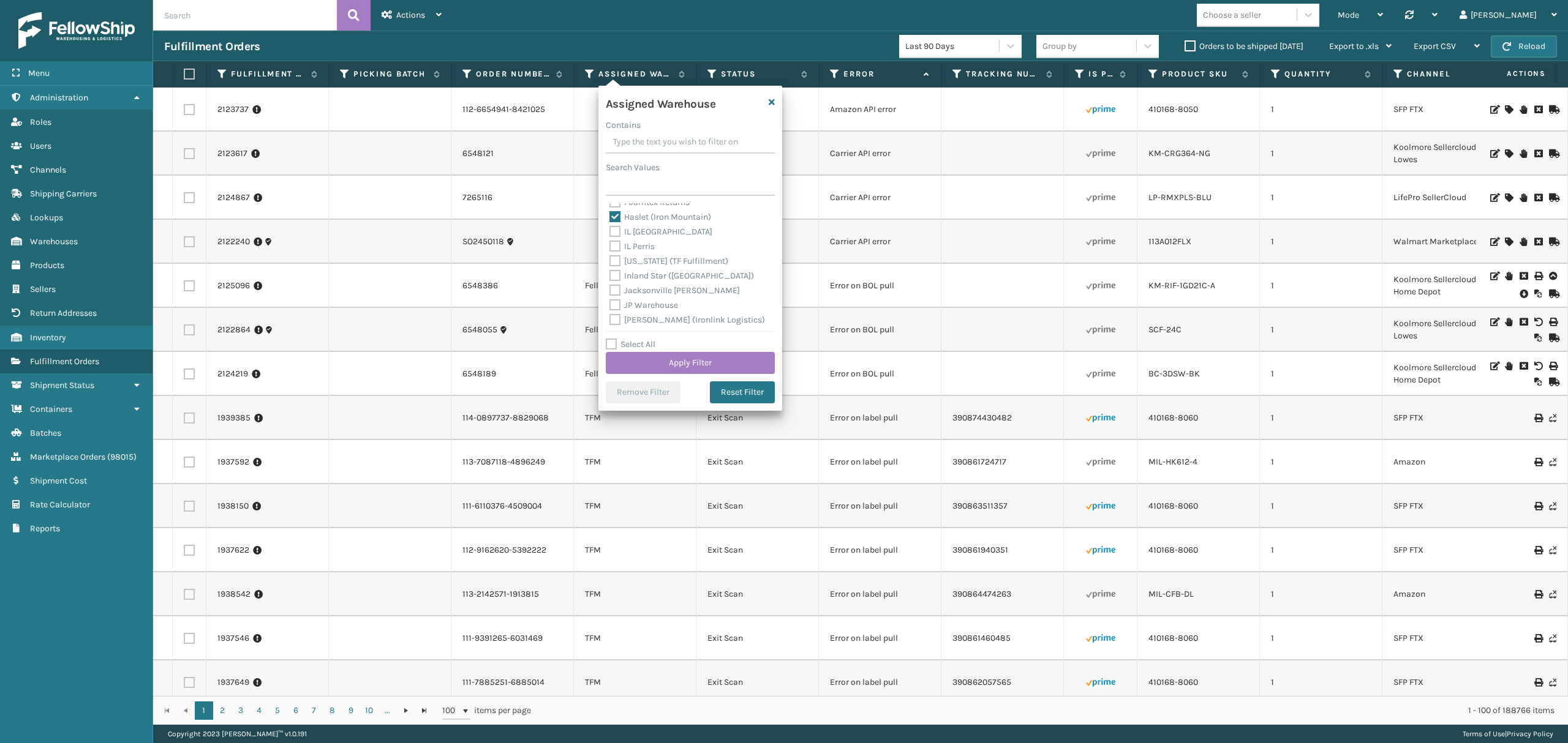
click at [692, 341] on div "Select All Apply Filter" at bounding box center [690, 356] width 169 height 37
click at [679, 358] on button "Apply Filter" at bounding box center [690, 363] width 169 height 22
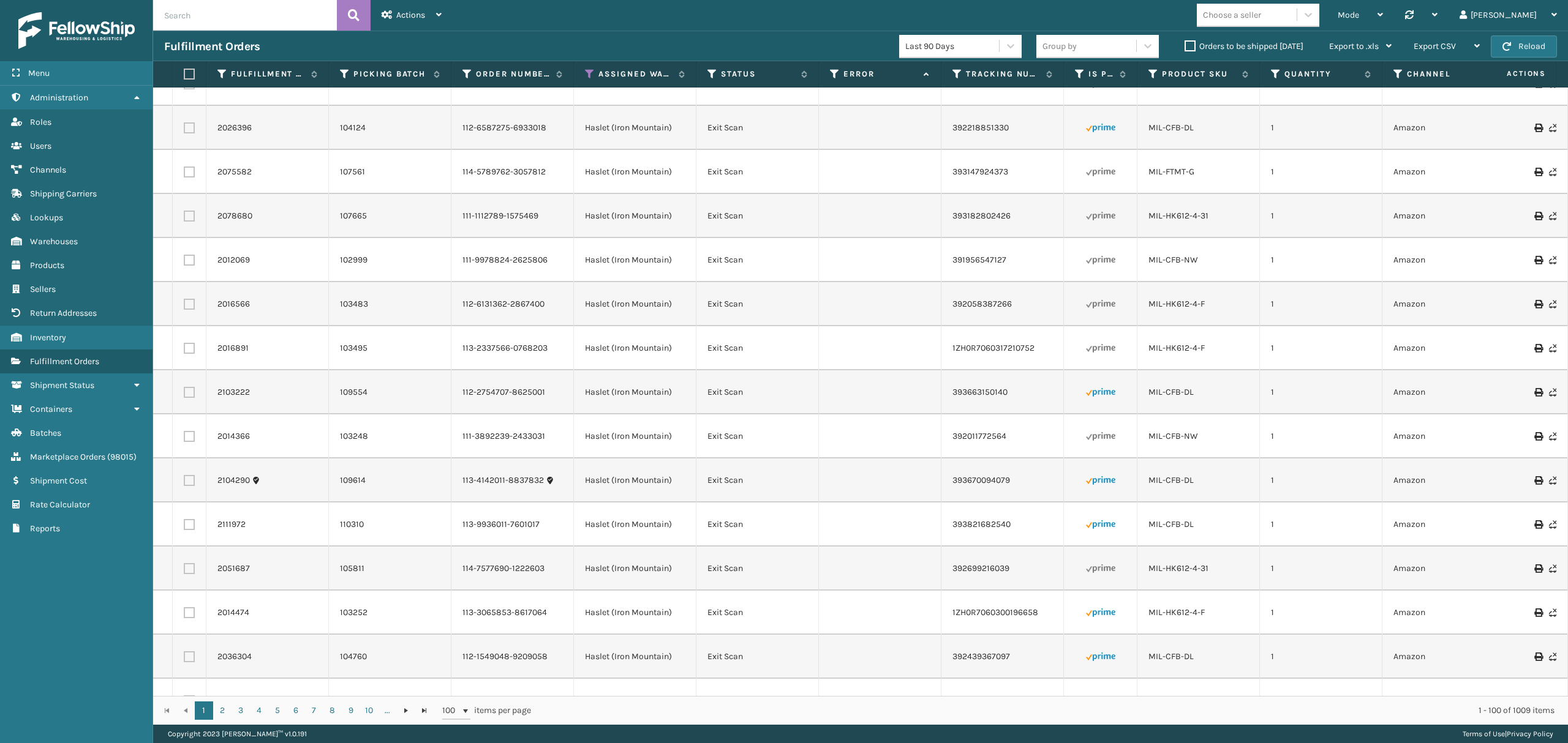
scroll to position [2612, 0]
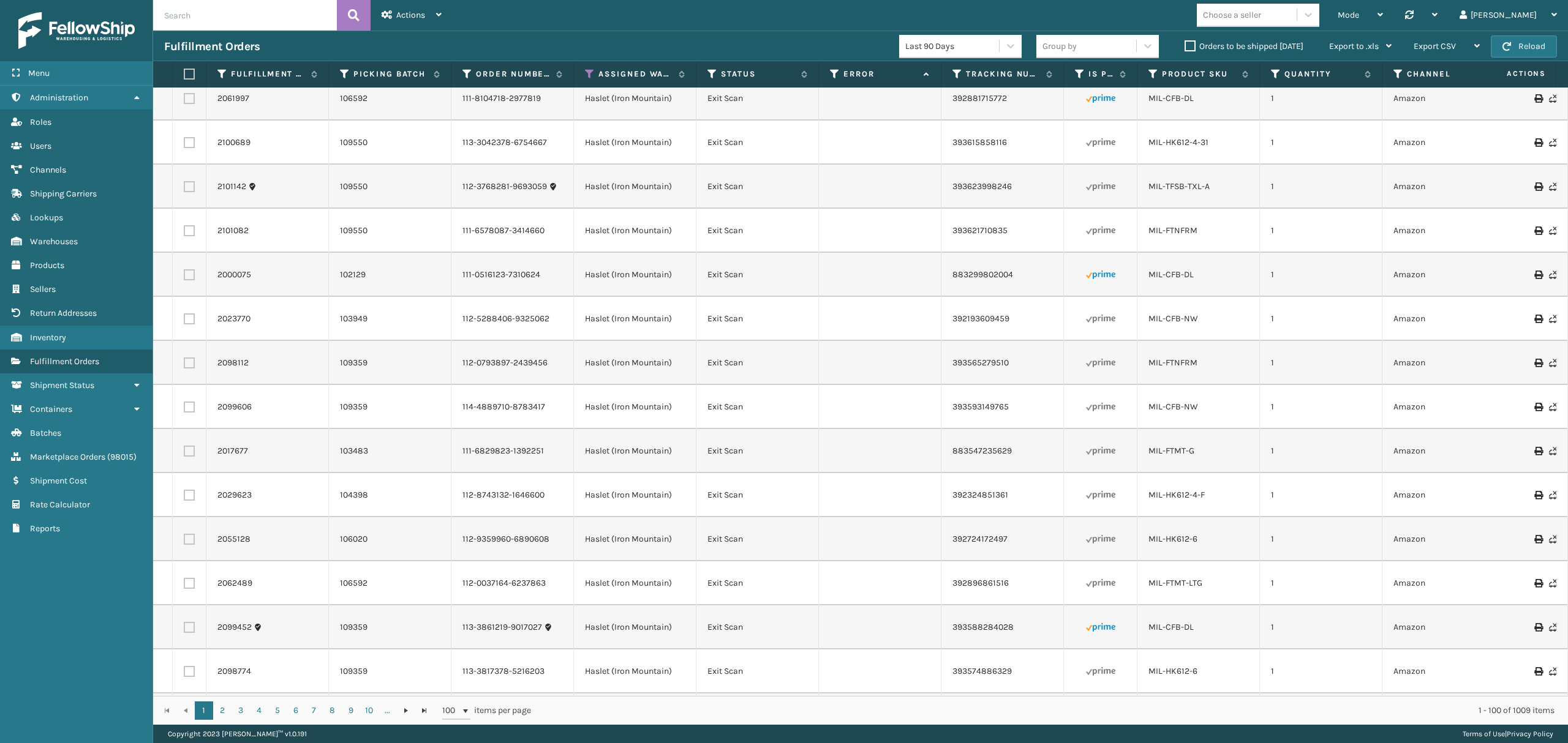
click at [1189, 42] on label "Orders to be shipped [DATE]" at bounding box center [1244, 46] width 119 height 10
click at [1185, 42] on input "Orders to be shipped [DATE]" at bounding box center [1185, 43] width 1 height 8
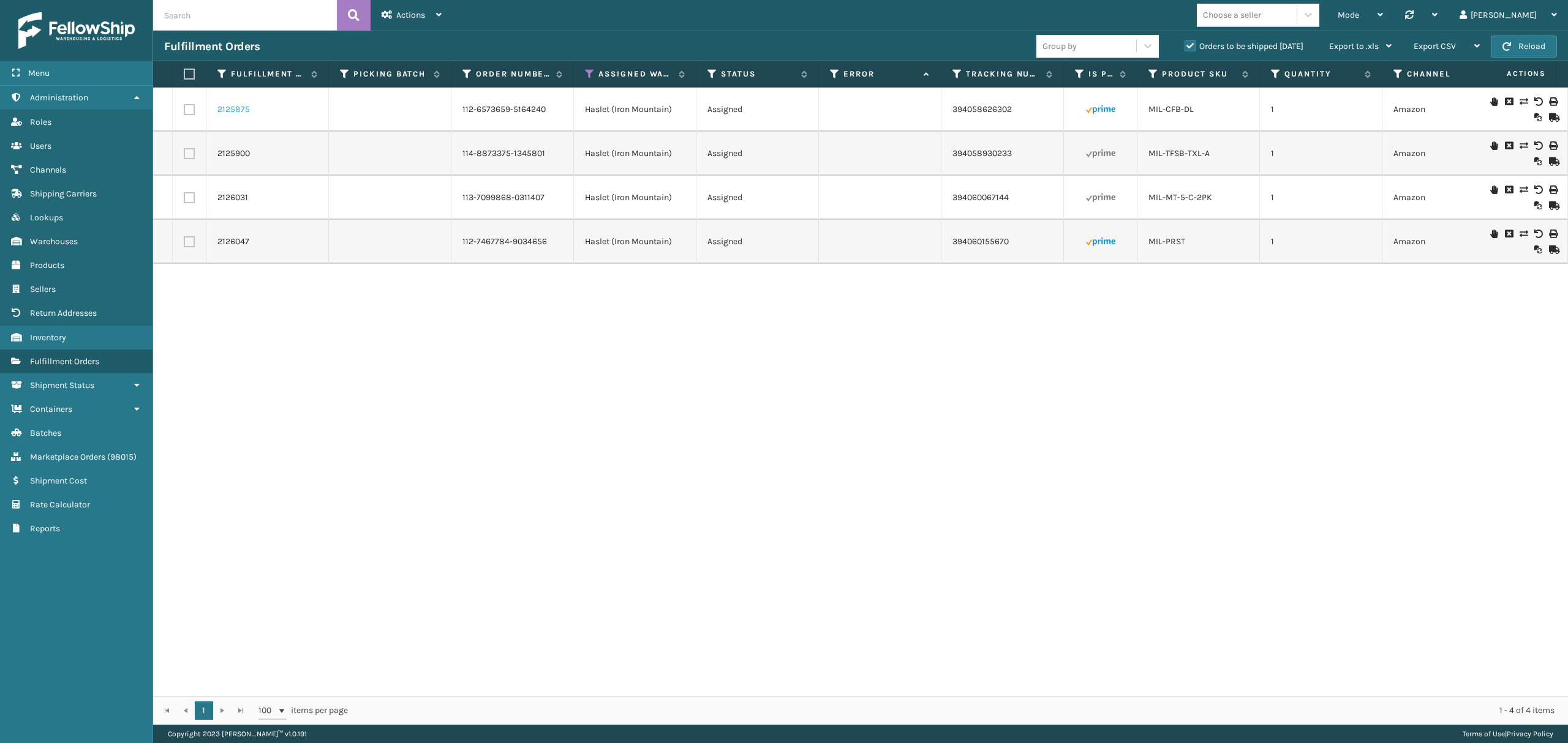
click at [240, 109] on link "2125875" at bounding box center [234, 109] width 33 height 12
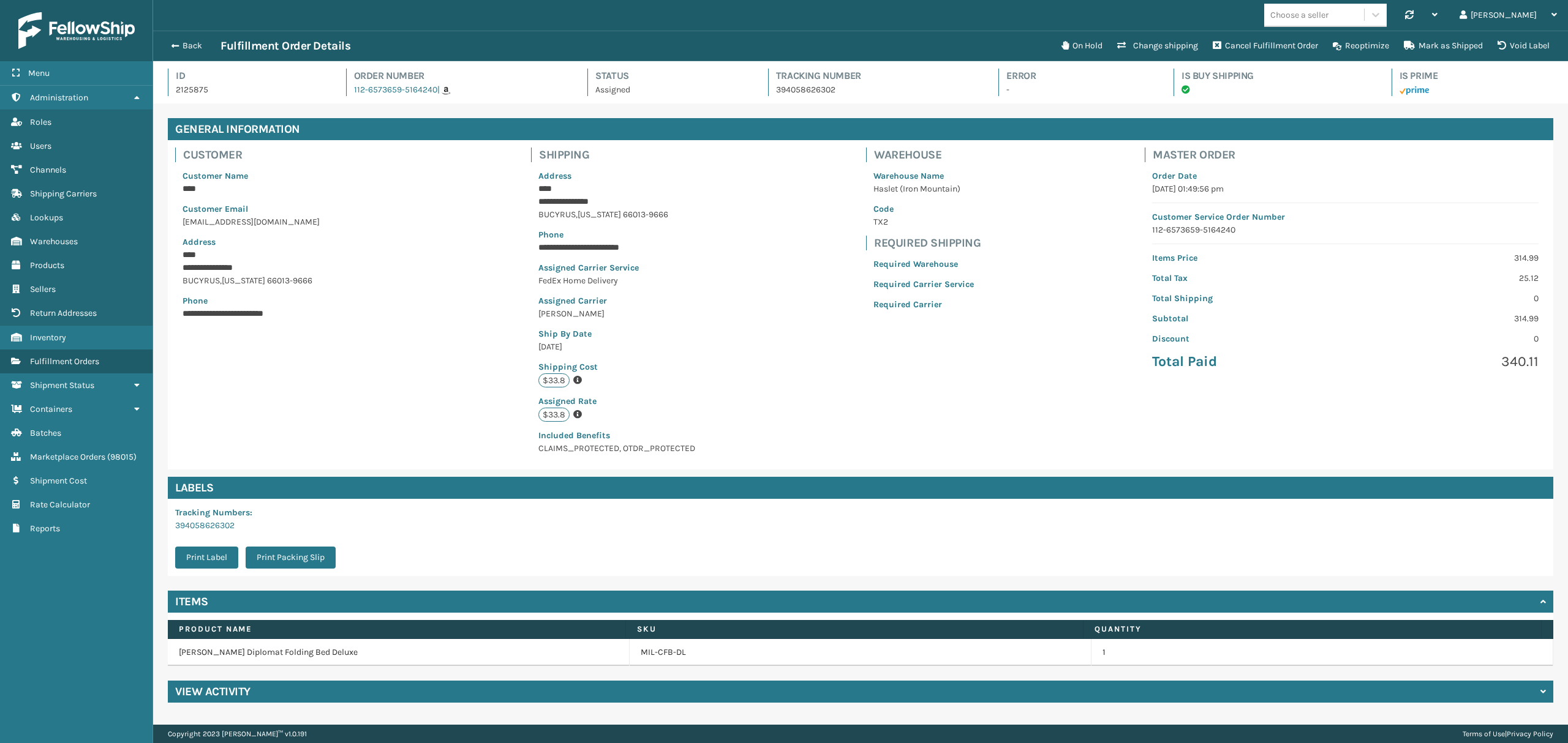
scroll to position [28, 1414]
click at [212, 683] on div "View Activity" at bounding box center [860, 692] width 1385 height 22
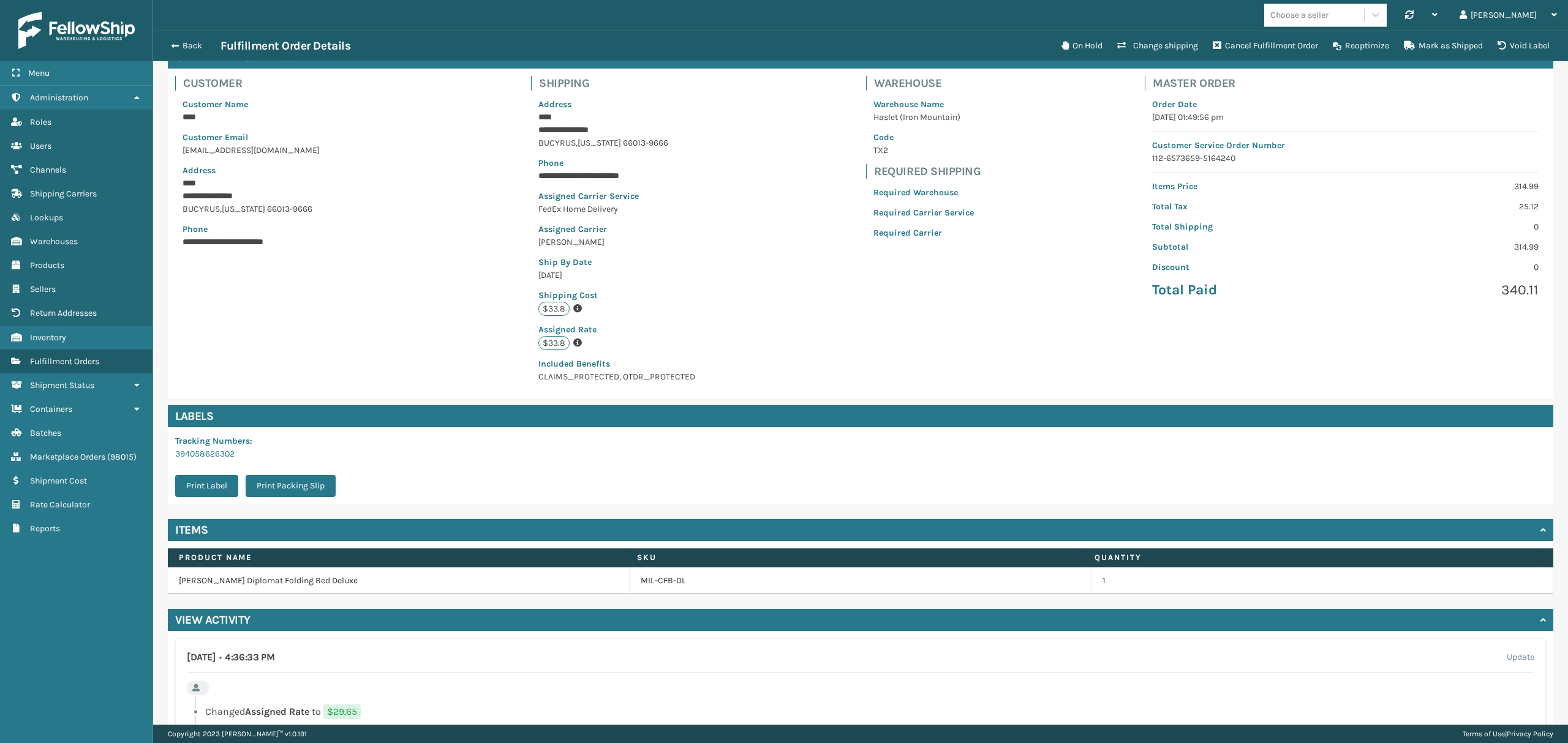
scroll to position [218, 0]
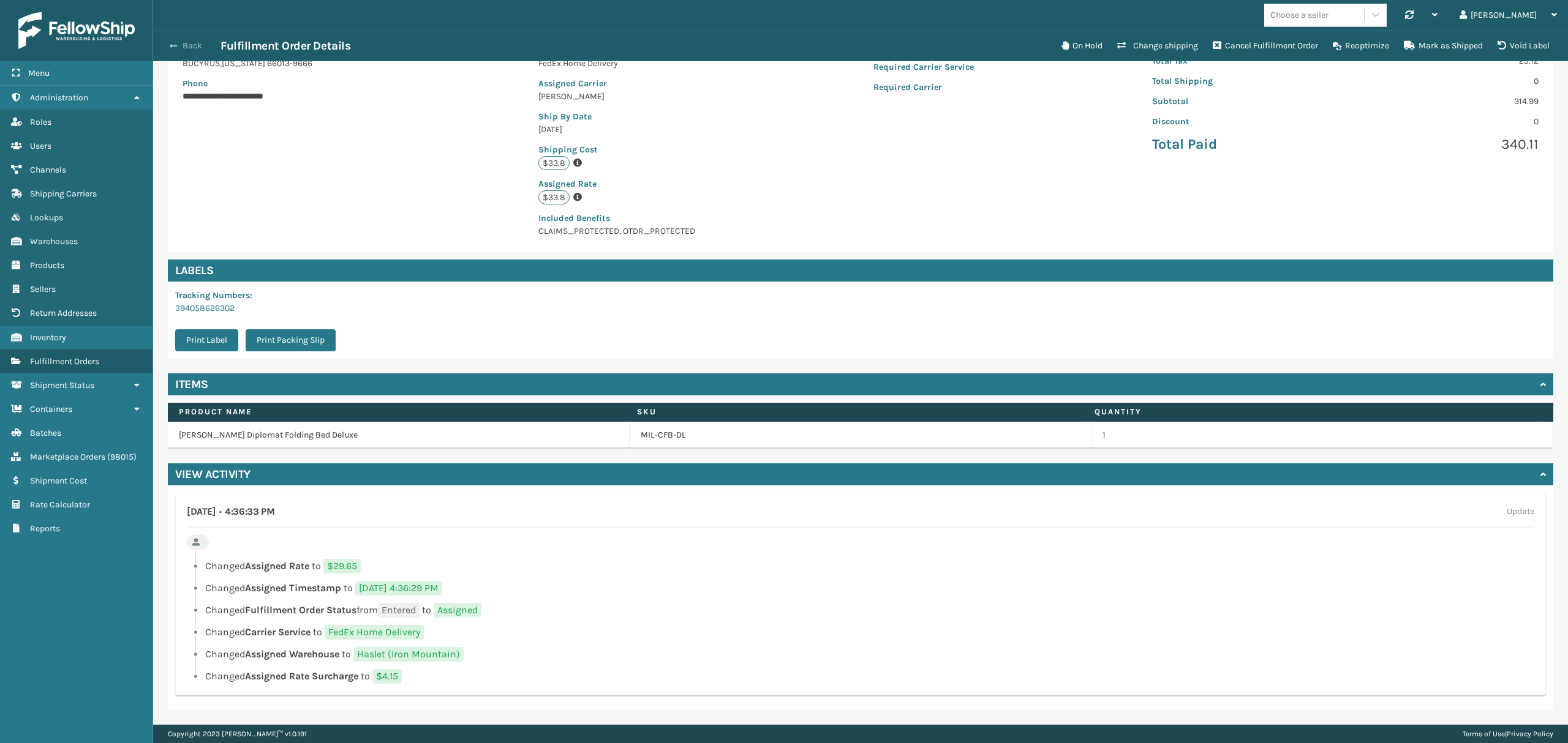
click at [177, 50] on button "Back" at bounding box center [192, 46] width 56 height 11
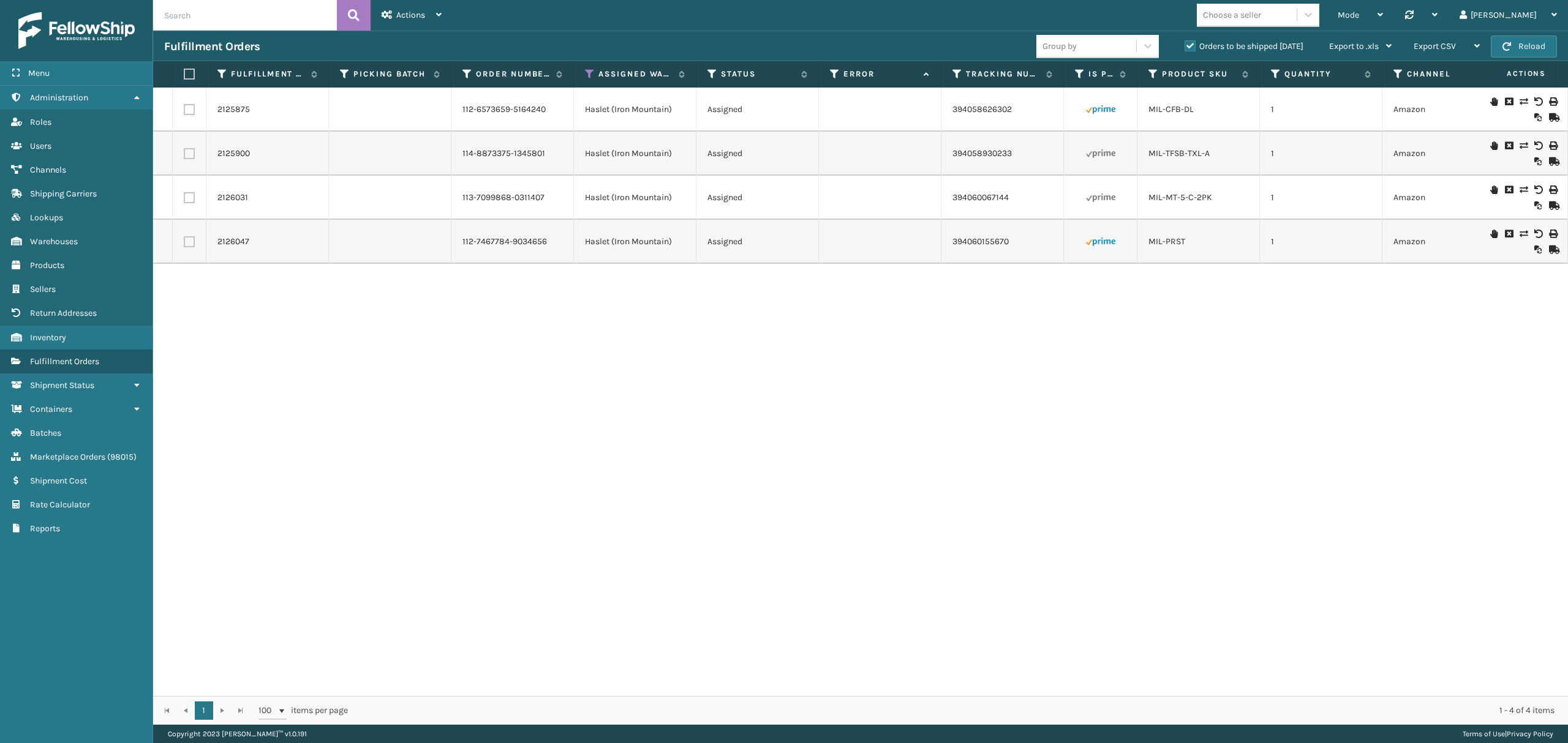
click at [652, 241] on td "Haslet (Iron Mountain)" at bounding box center [635, 241] width 122 height 44
click at [253, 239] on div "2126047" at bounding box center [267, 241] width 100 height 12
click at [238, 244] on link "2126047" at bounding box center [233, 241] width 32 height 12
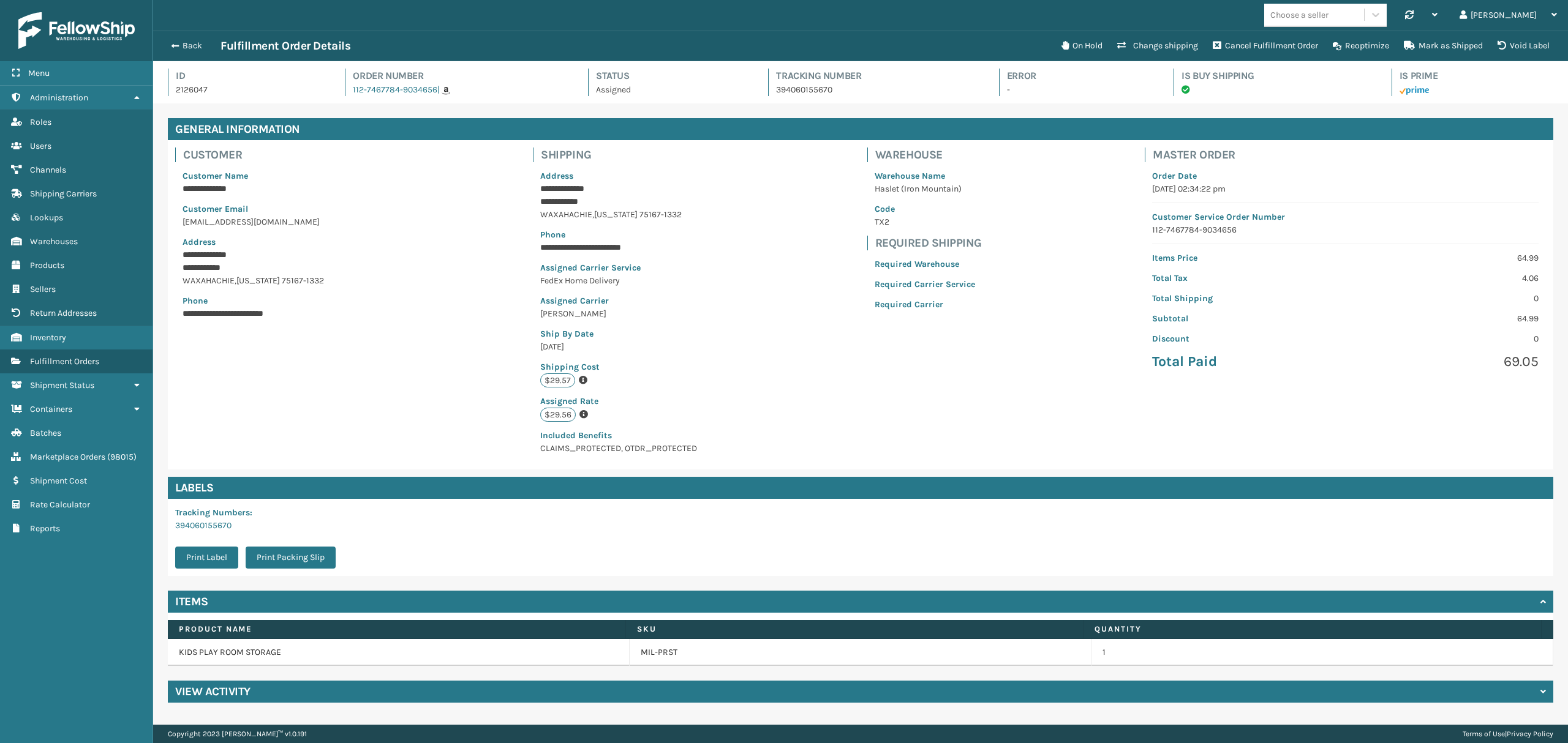
scroll to position [28, 1414]
click at [250, 694] on h4 "View Activity" at bounding box center [213, 691] width 75 height 14
click at [177, 43] on span "button" at bounding box center [173, 46] width 7 height 9
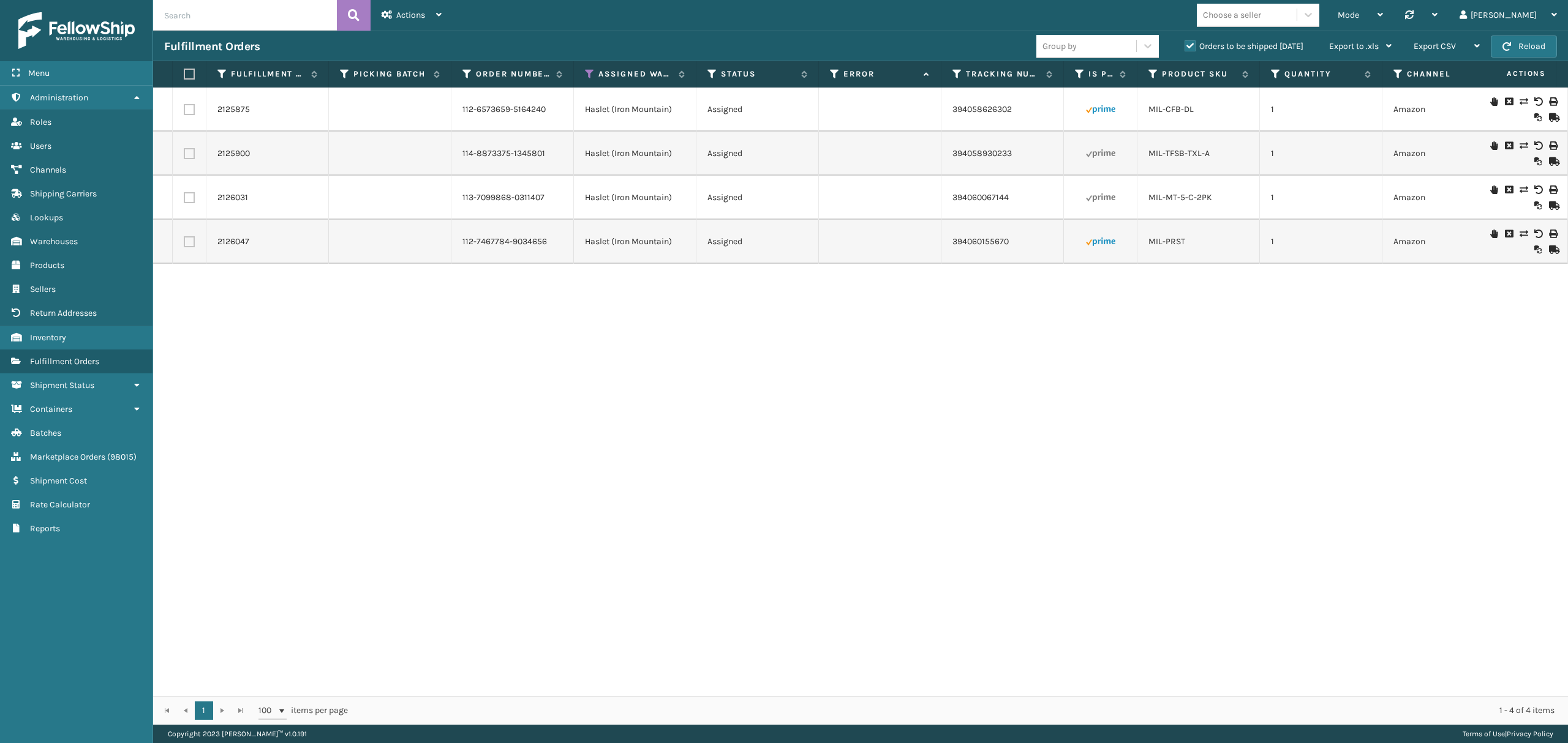
click at [1186, 41] on label "Orders to be shipped [DATE]" at bounding box center [1244, 46] width 119 height 10
click at [1185, 40] on input "Orders to be shipped [DATE]" at bounding box center [1185, 43] width 1 height 8
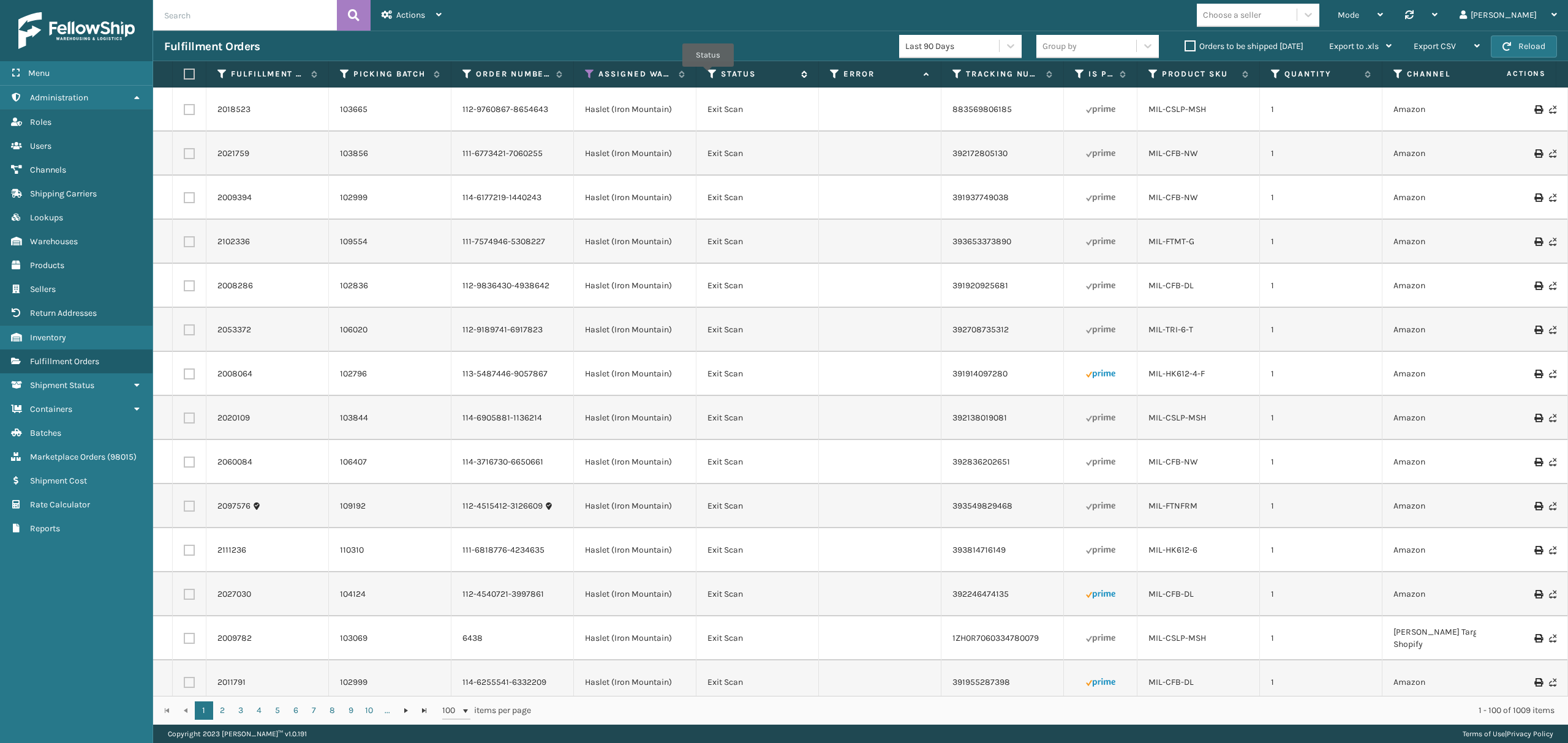
click at [708, 76] on icon at bounding box center [712, 74] width 10 height 11
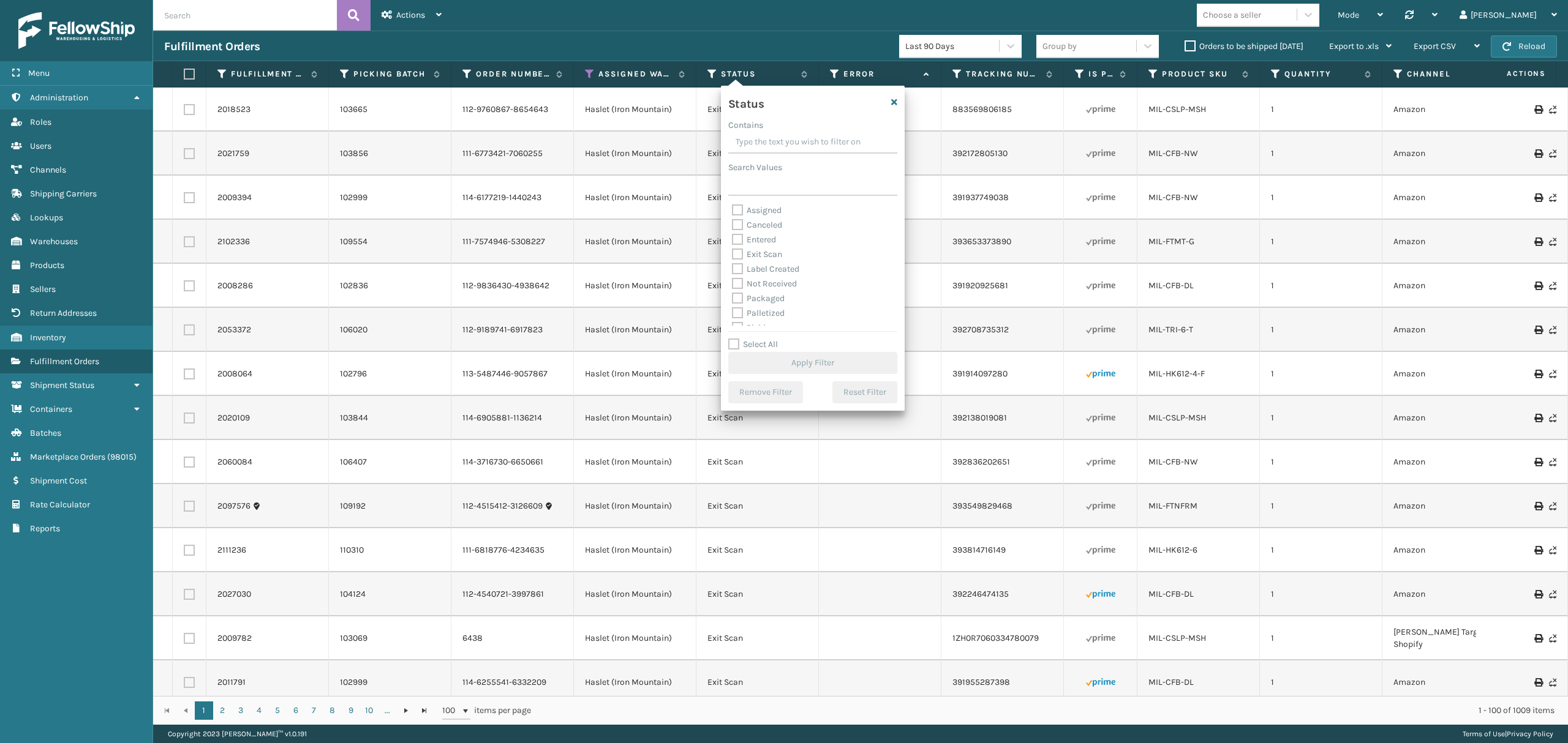
click at [768, 310] on label "Palletized" at bounding box center [758, 313] width 52 height 10
click at [732, 310] on input "Palletized" at bounding box center [732, 310] width 1 height 8
checkbox input "true"
click at [771, 263] on label "Picking" at bounding box center [754, 259] width 43 height 10
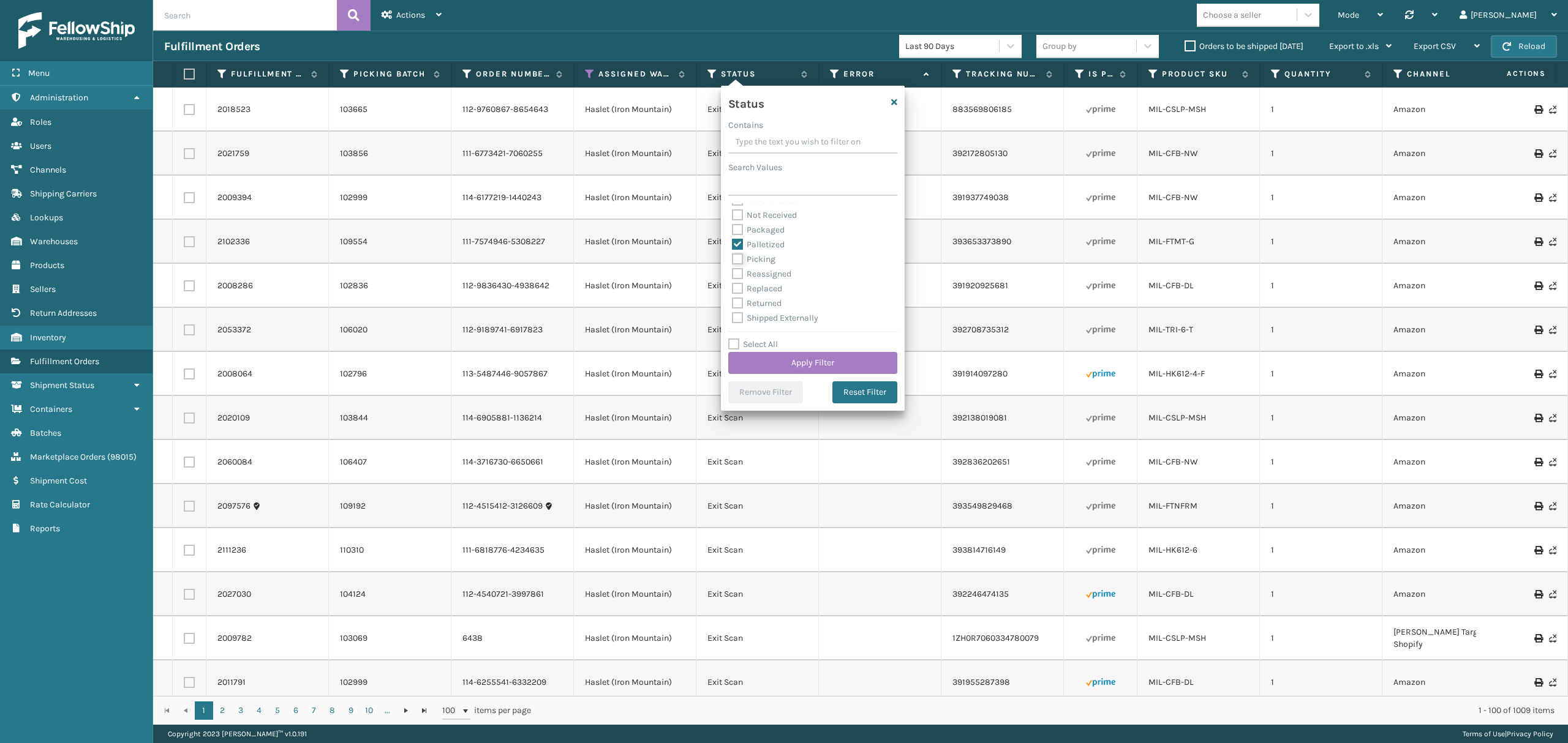
click at [732, 260] on input "Picking" at bounding box center [732, 256] width 1 height 8
checkbox input "true"
click at [794, 356] on button "Apply Filter" at bounding box center [813, 363] width 169 height 22
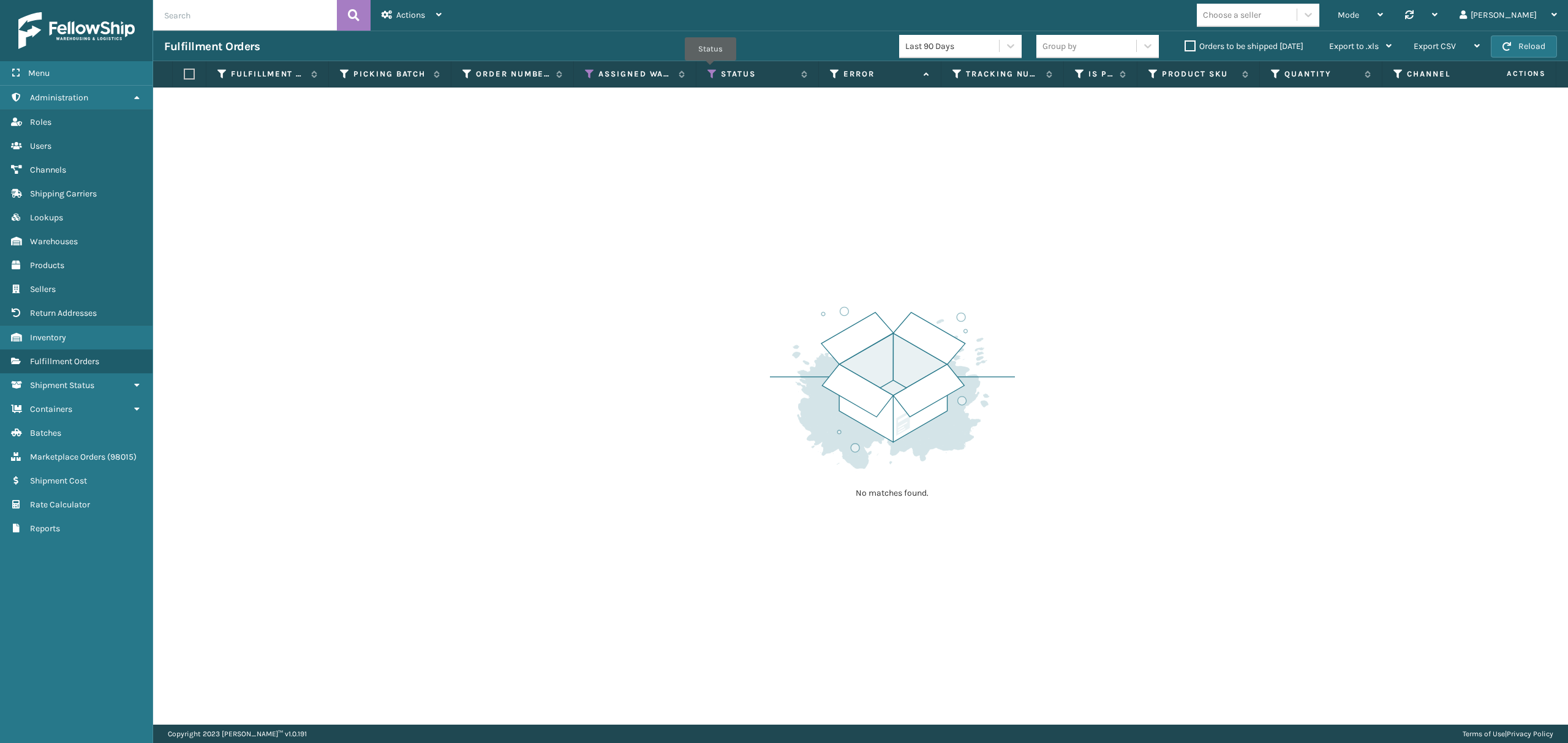
click at [711, 67] on th "Status" at bounding box center [757, 75] width 122 height 26
click at [713, 72] on icon at bounding box center [712, 74] width 10 height 11
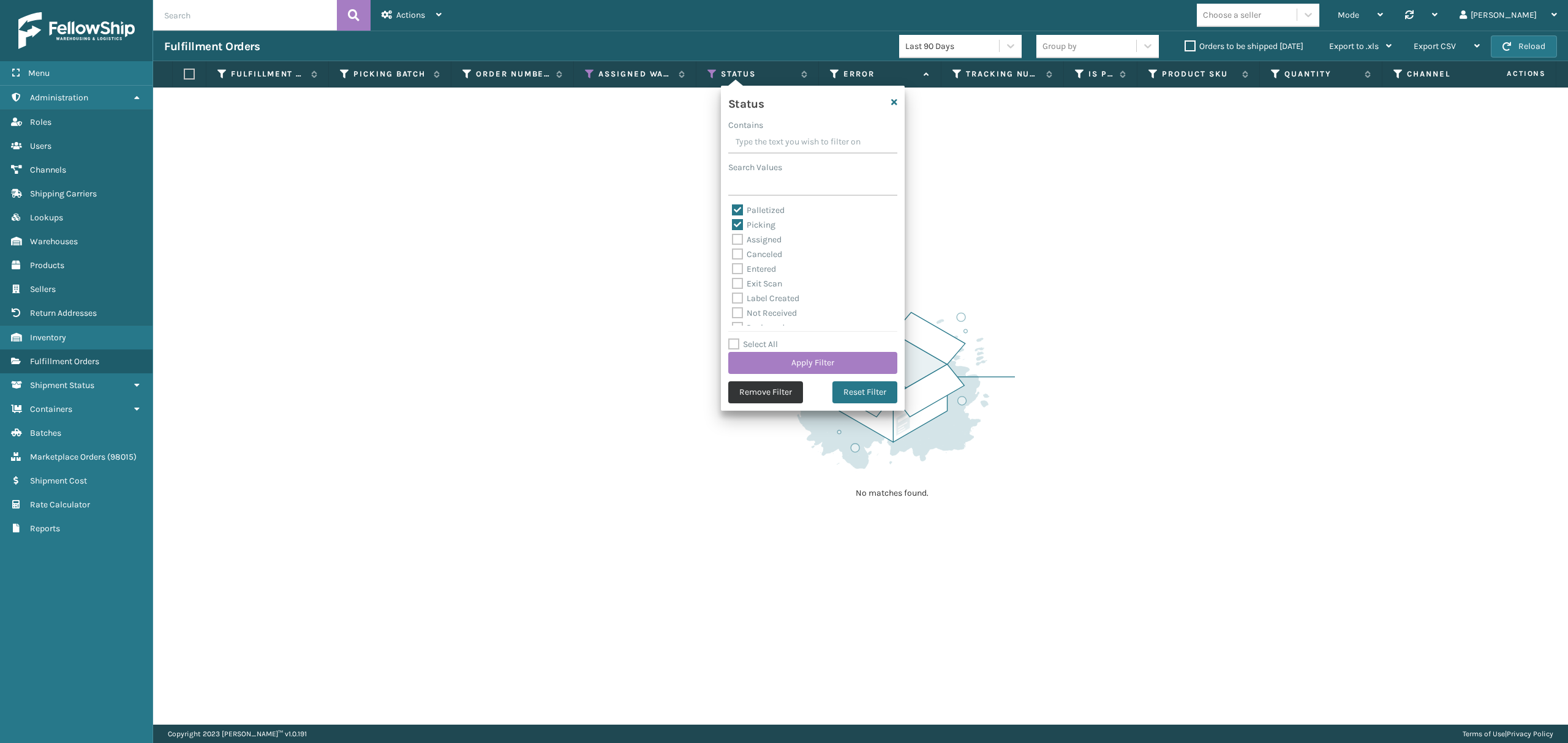
click at [766, 392] on button "Remove Filter" at bounding box center [766, 392] width 75 height 22
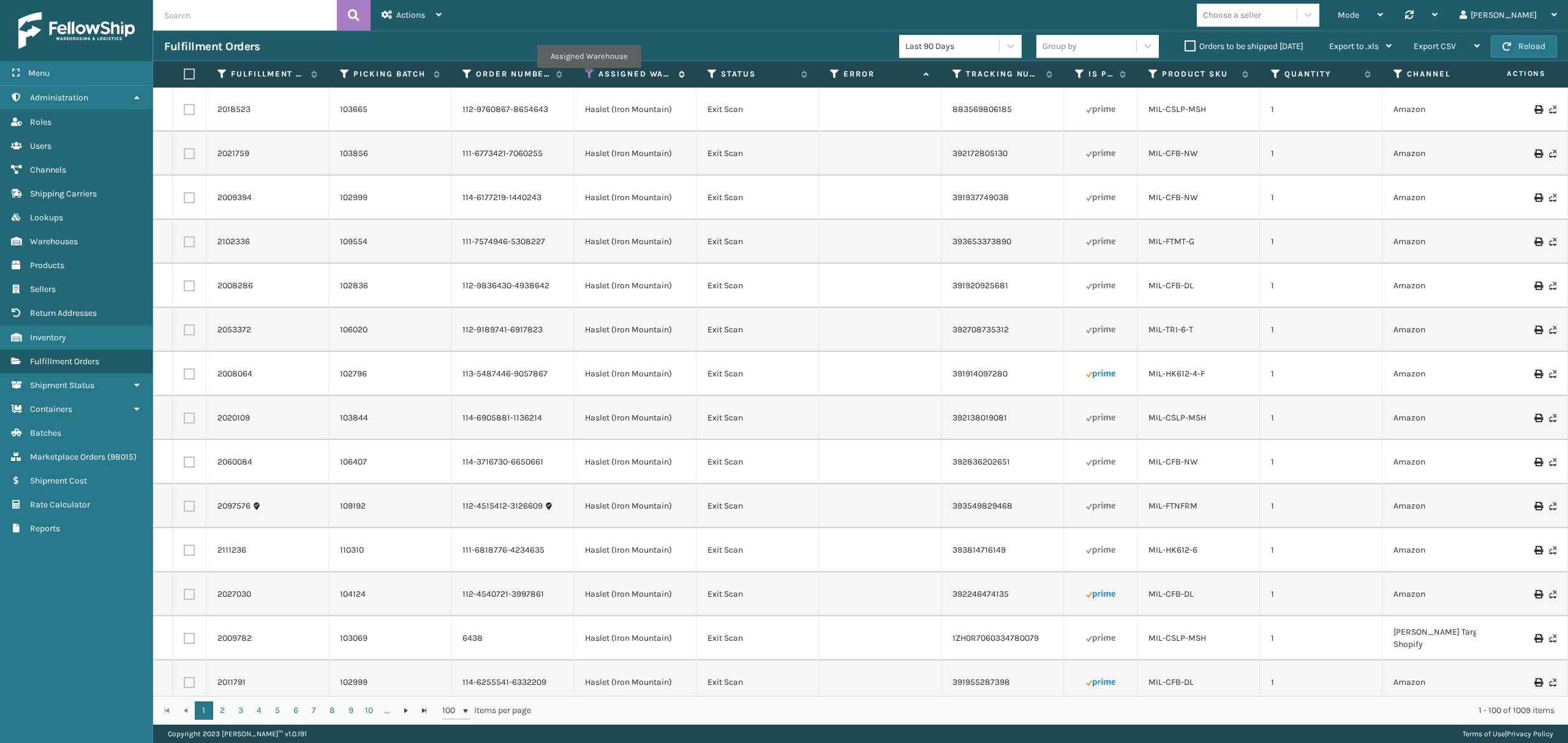
click at [589, 77] on icon at bounding box center [590, 74] width 10 height 11
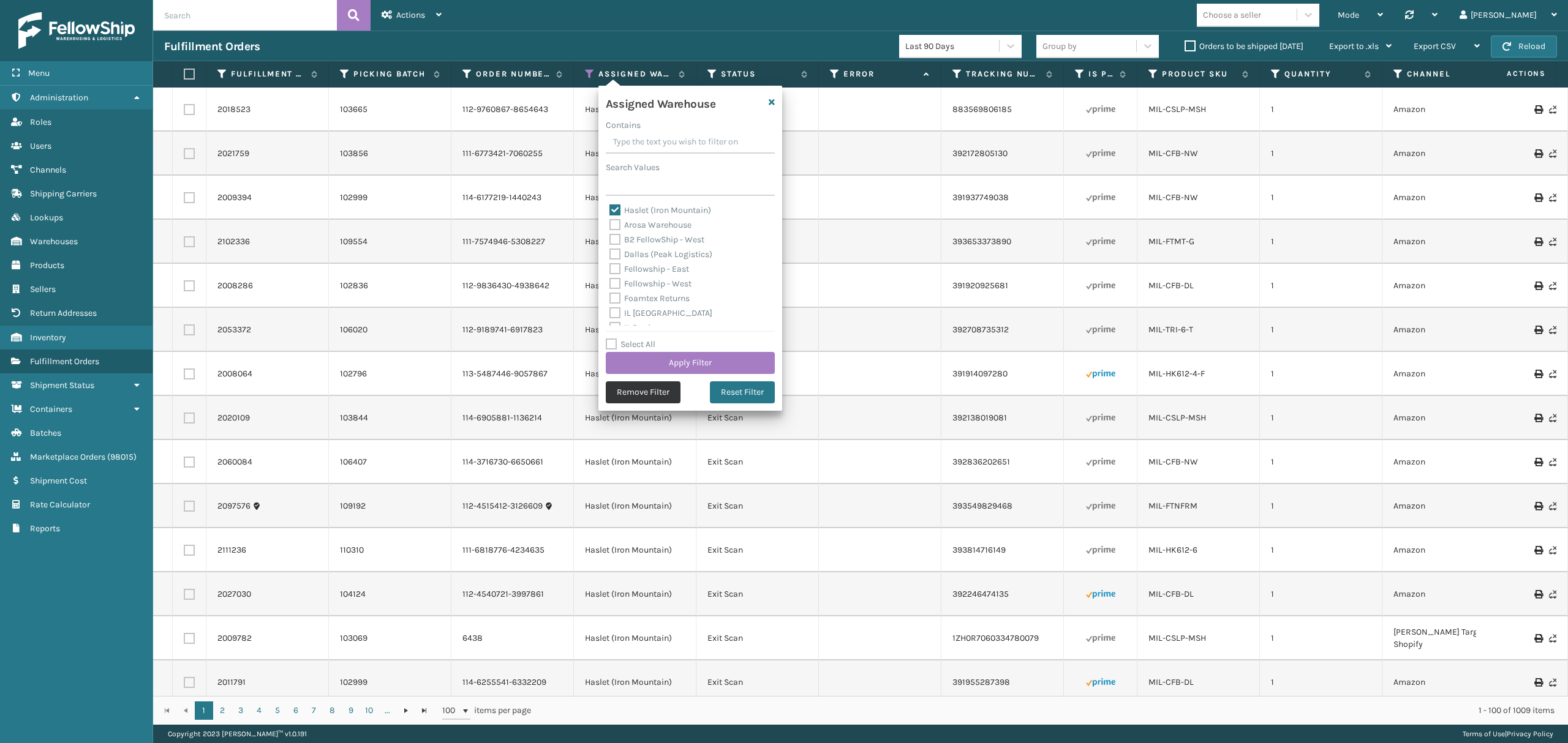
click at [641, 393] on button "Remove Filter" at bounding box center [643, 392] width 75 height 22
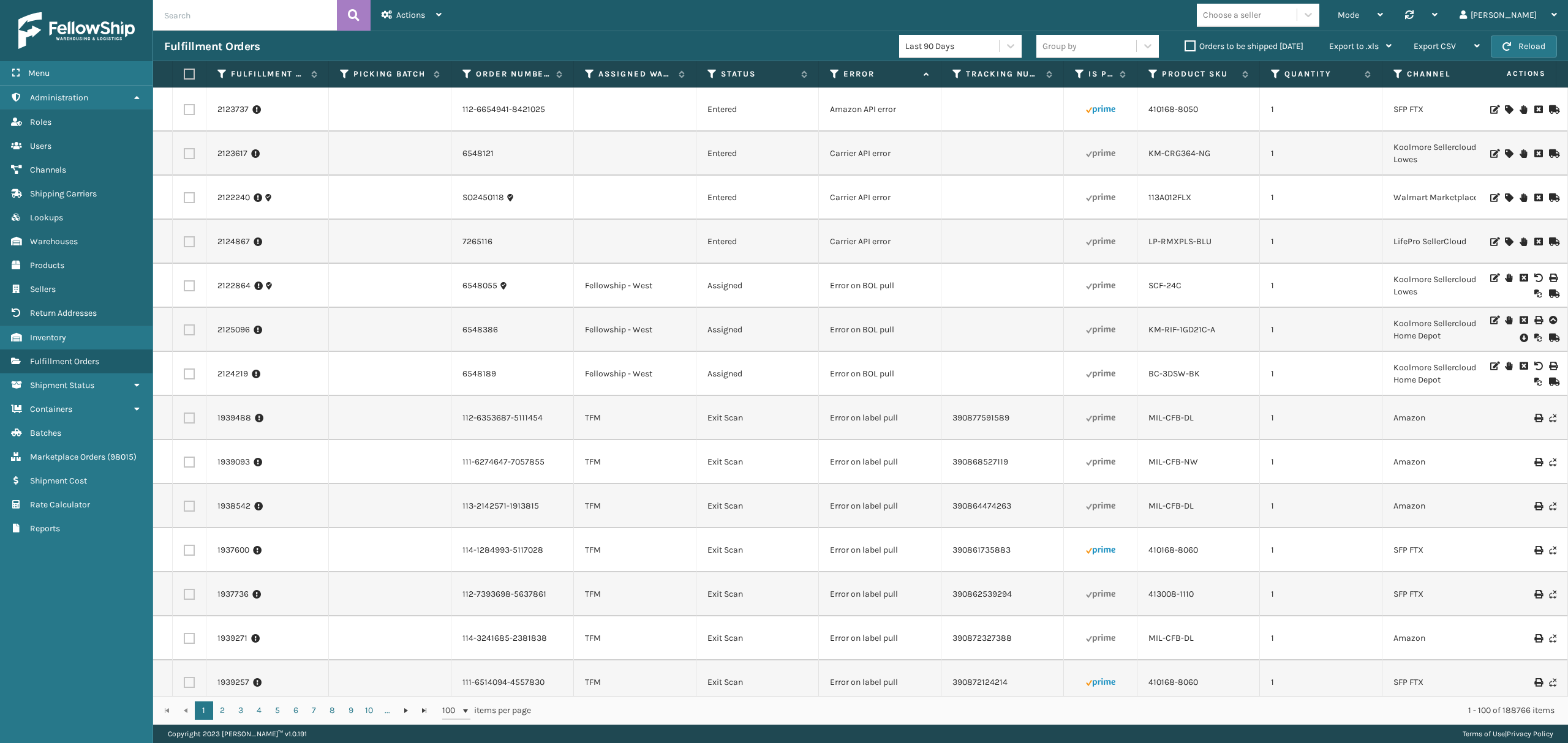
click at [215, 18] on input "text" at bounding box center [245, 15] width 184 height 31
type input "2124009"
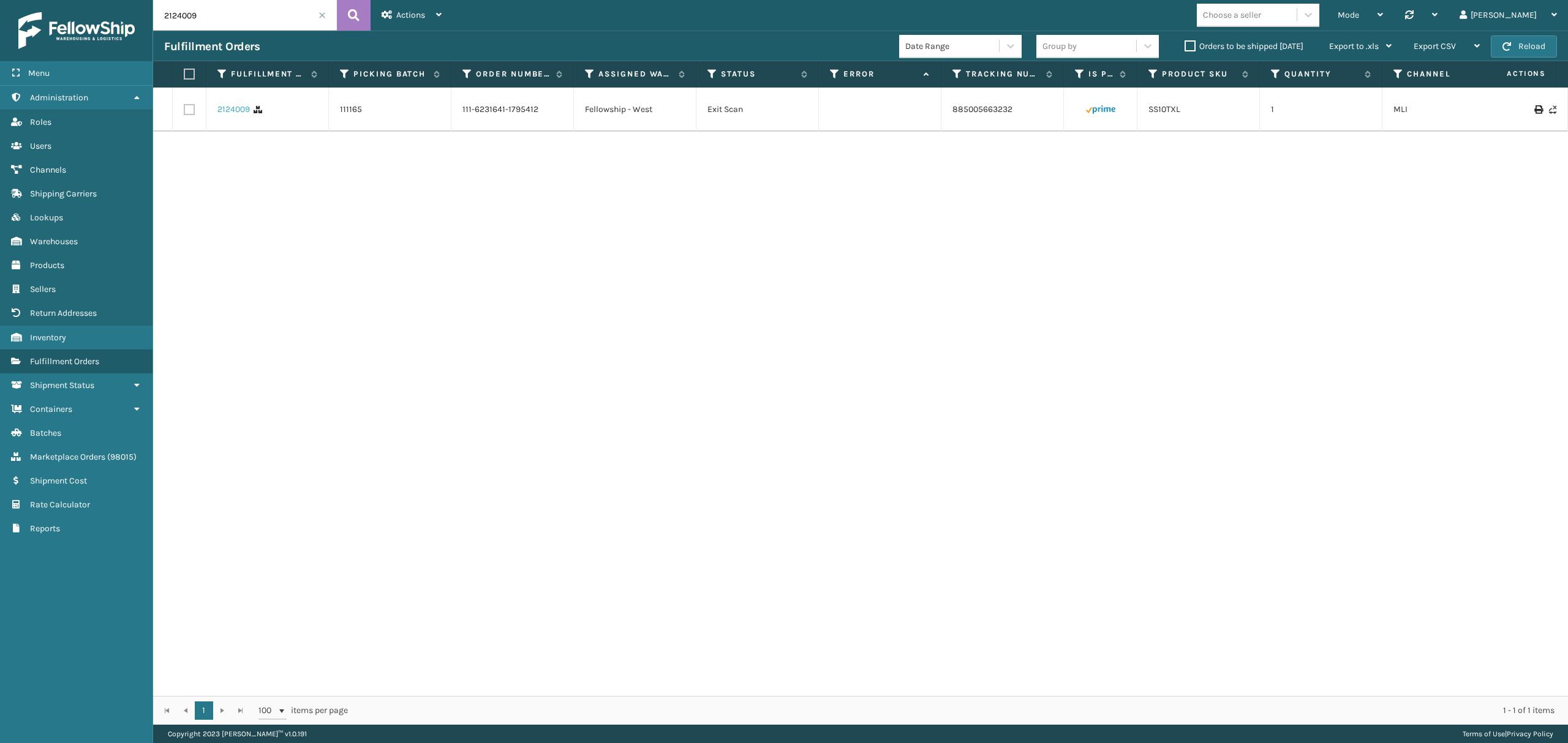
click at [226, 109] on link "2124009" at bounding box center [234, 109] width 33 height 12
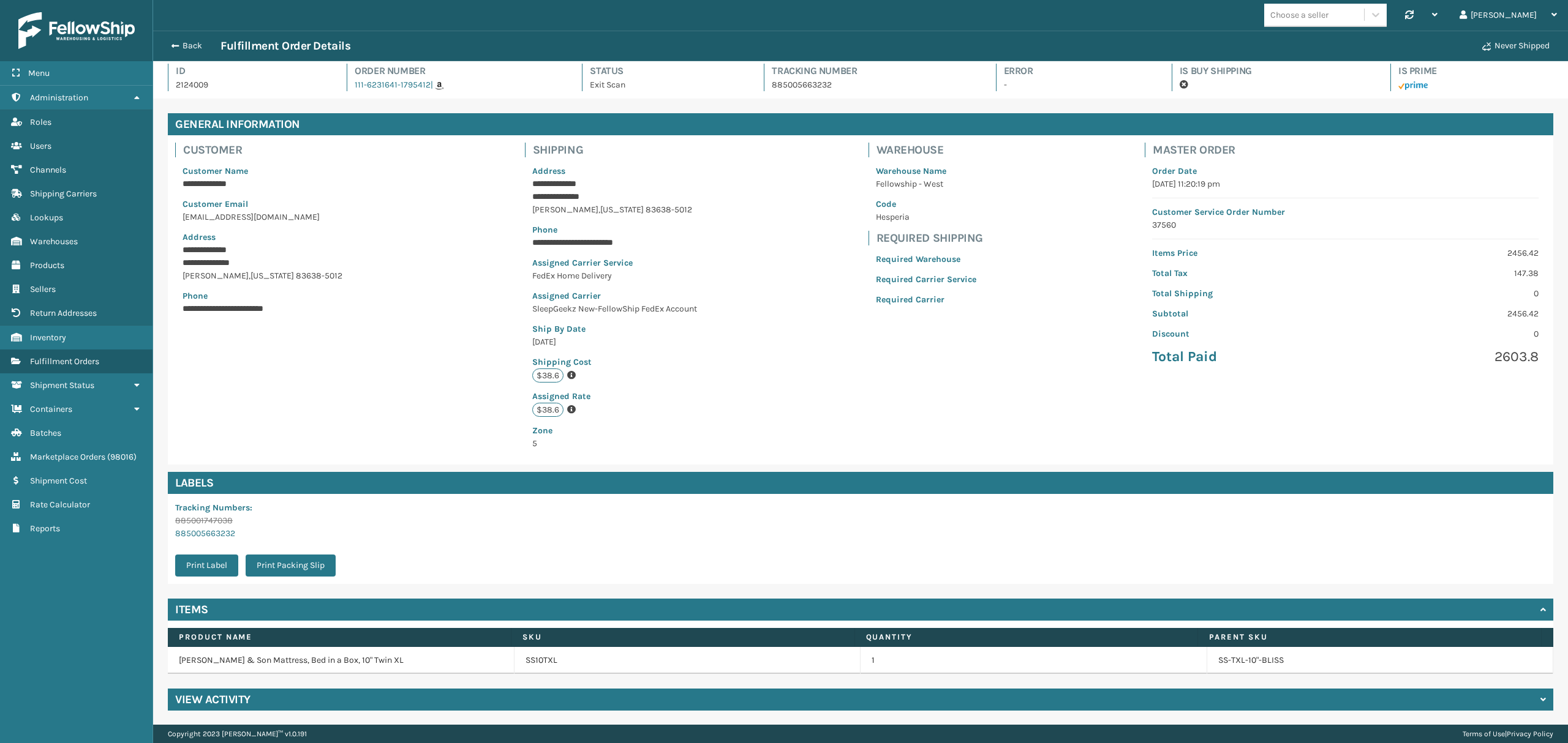
scroll to position [5, 0]
click at [273, 698] on div "View Activity" at bounding box center [860, 699] width 1385 height 22
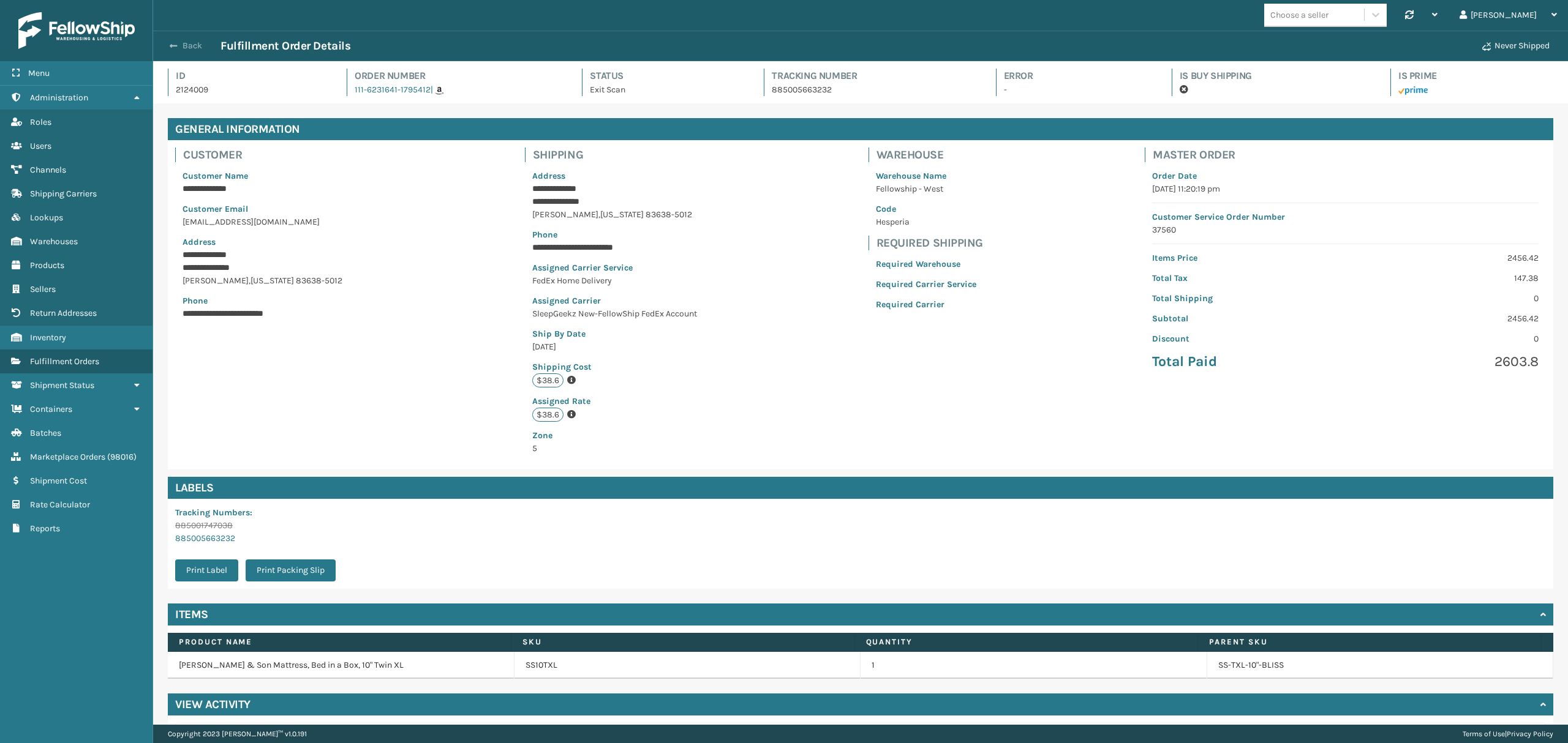
click at [187, 50] on div "Back Fulfillment Order Details" at bounding box center [819, 46] width 1311 height 14
click at [187, 47] on button "Back" at bounding box center [192, 46] width 56 height 11
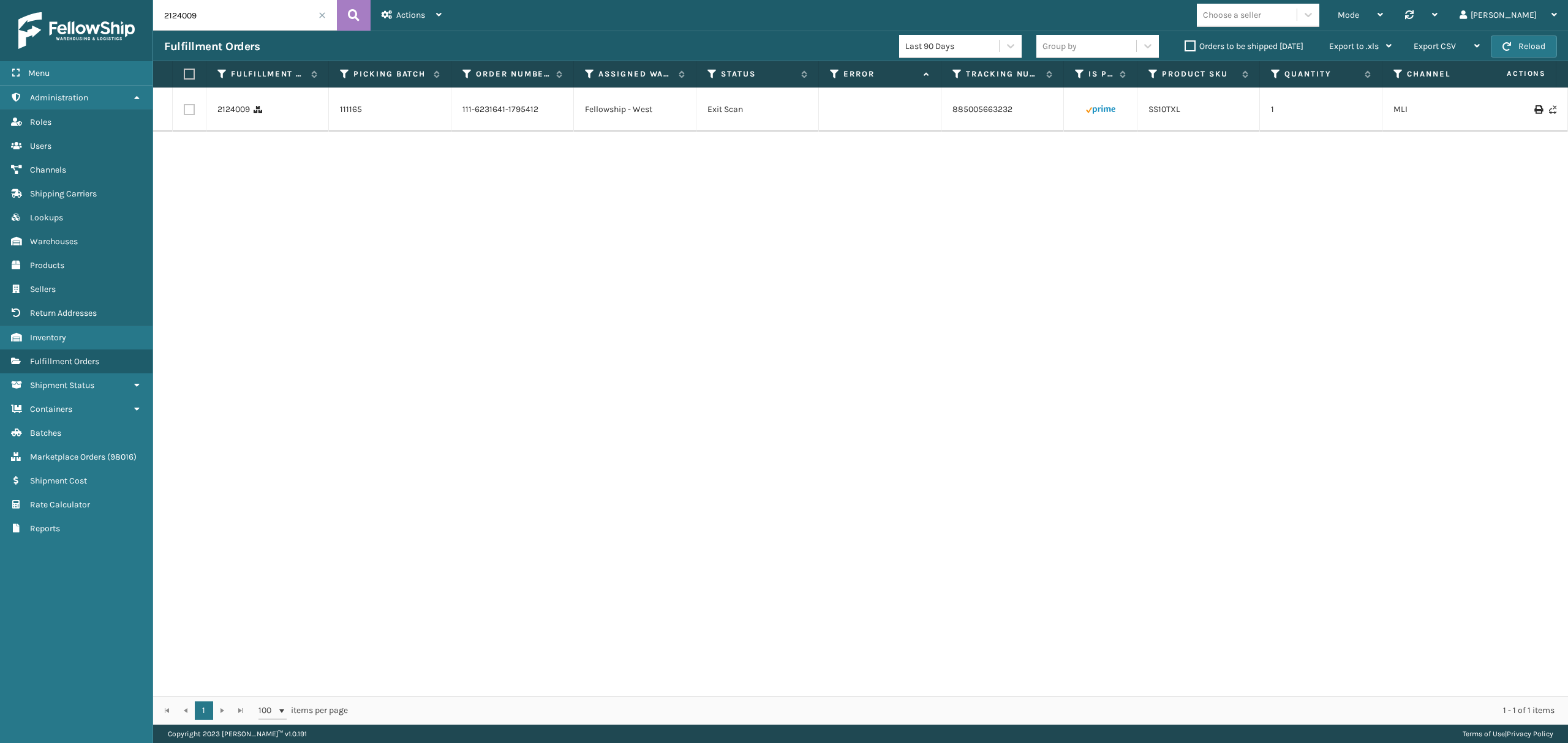
click at [191, 114] on label at bounding box center [189, 109] width 11 height 11
click at [185, 112] on input "checkbox" at bounding box center [184, 108] width 1 height 8
checkbox input "true"
click at [1090, 52] on div "Bulk Actions" at bounding box center [1126, 46] width 72 height 31
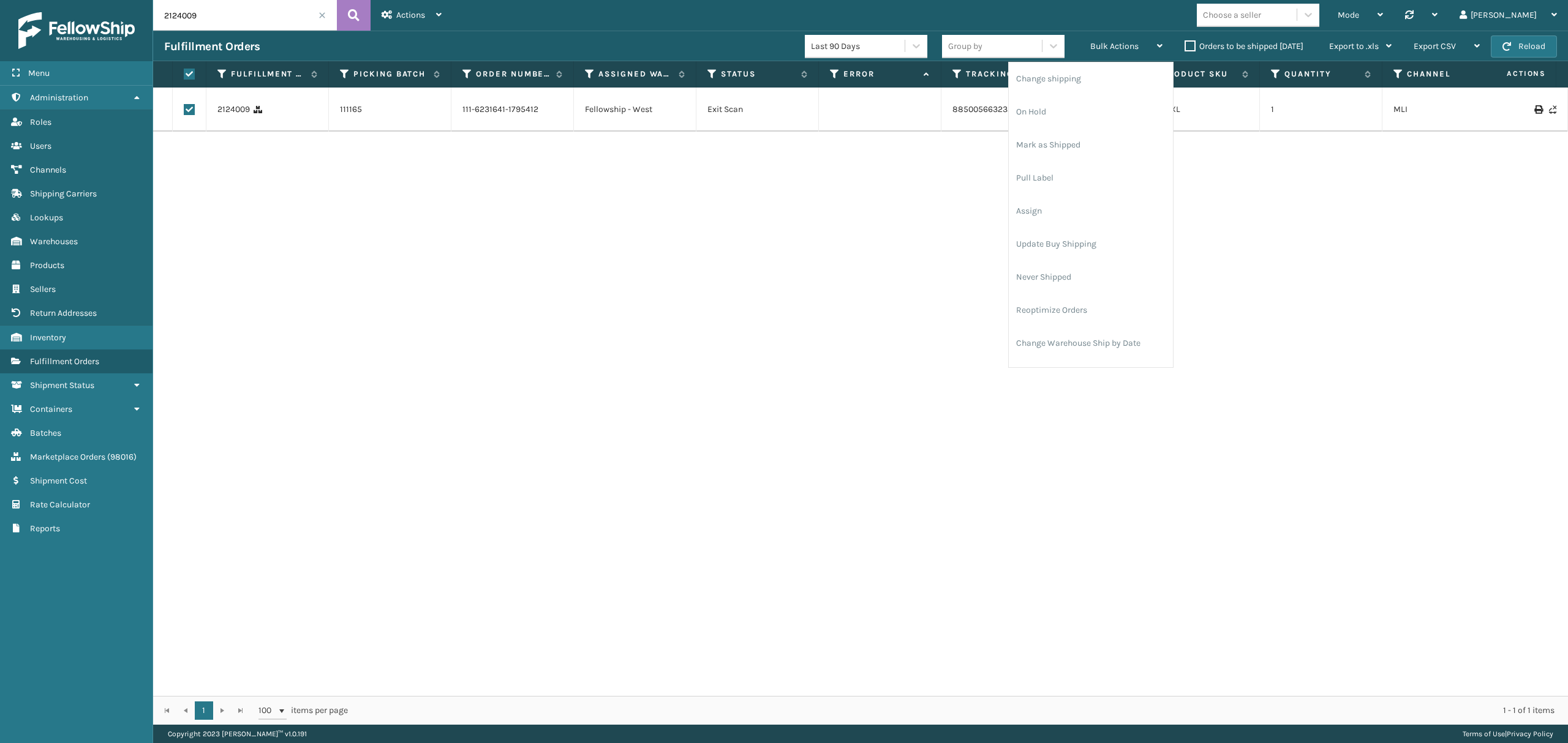
click at [1448, 344] on div "2124009 111165 111-6231641-1795412 Fellowship - West Exit Scan 885005663232 SS1…" at bounding box center [861, 392] width 1415 height 608
click at [1090, 57] on div "Bulk Actions" at bounding box center [1126, 46] width 72 height 31
click at [1270, 292] on div "2124009 111165 111-6231641-1795412 Fellowship - West Exit Scan 885005663232 SS1…" at bounding box center [861, 392] width 1415 height 608
click at [958, 106] on link "885005663232" at bounding box center [983, 109] width 60 height 10
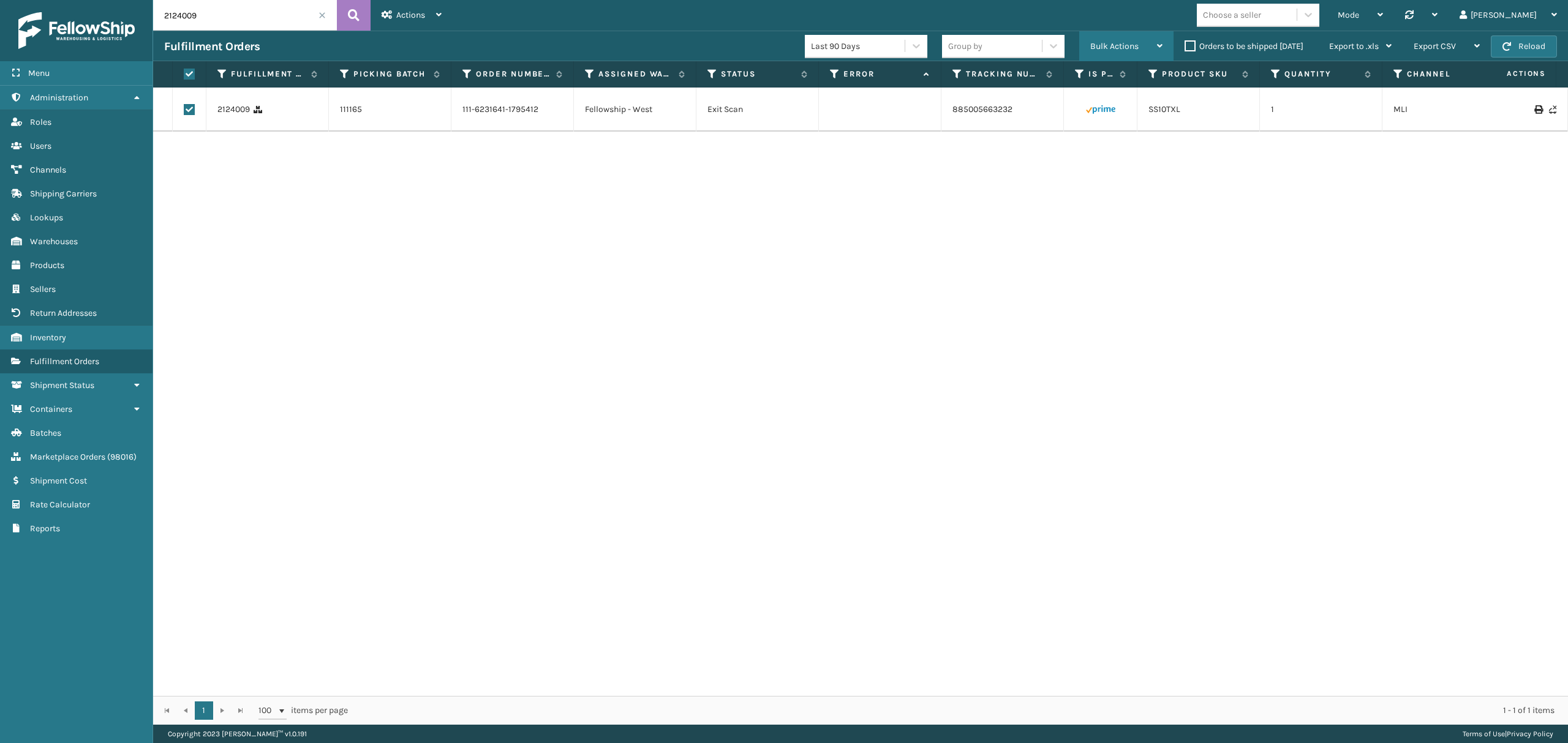
click at [1133, 47] on span "Bulk Actions" at bounding box center [1114, 46] width 48 height 10
click at [1077, 89] on li "Mark as Shipped" at bounding box center [1091, 86] width 164 height 33
click at [1550, 693] on icon "close" at bounding box center [1548, 689] width 9 height 10
